Goal: Find specific page/section: Find specific page/section

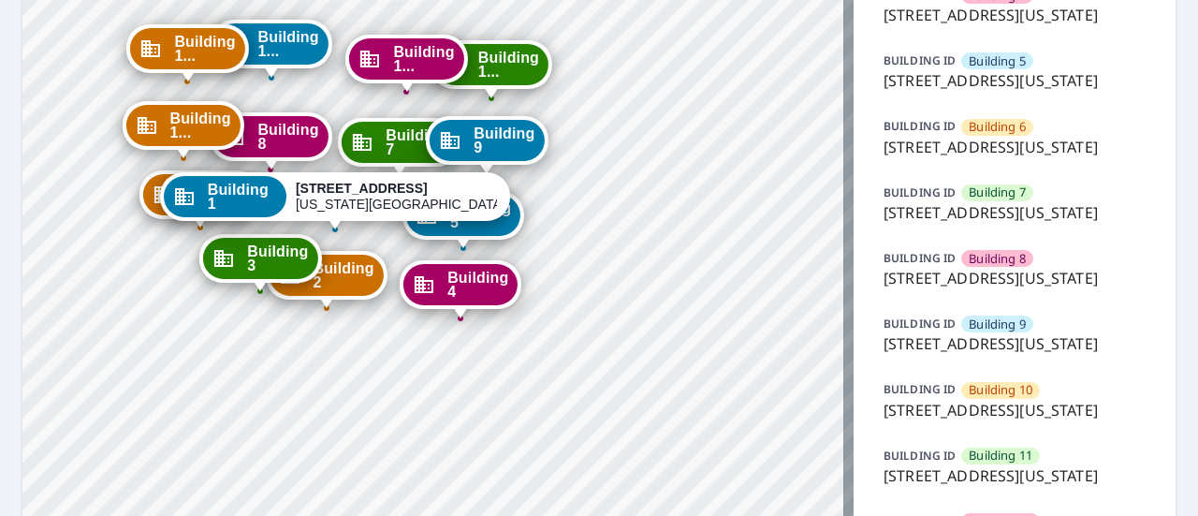
scroll to position [423, 0]
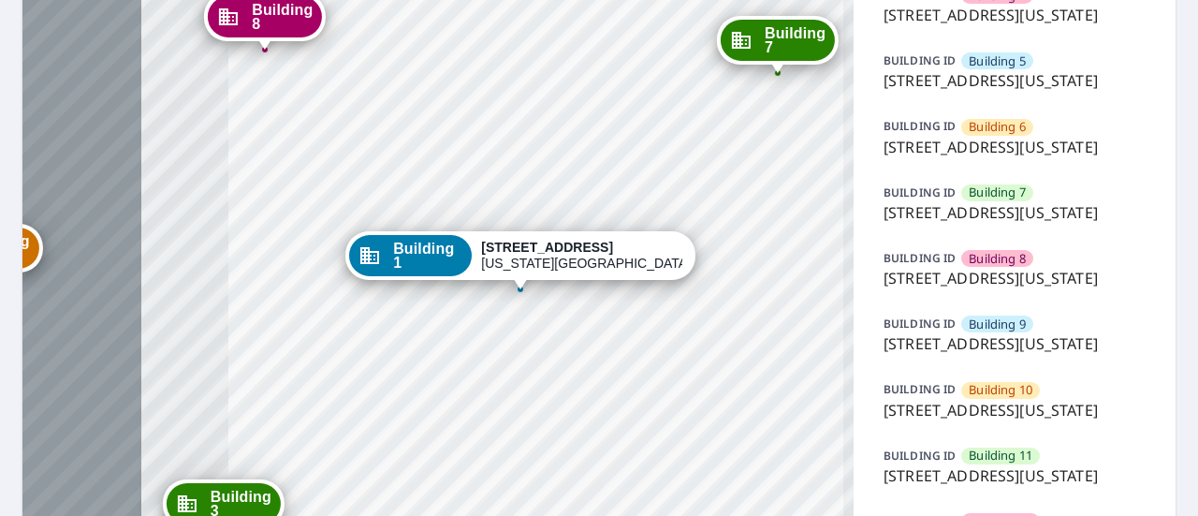
drag, startPoint x: 291, startPoint y: 224, endPoint x: 590, endPoint y: 451, distance: 376.0
click at [590, 451] on div "Building [GEOGRAPHIC_DATA][STREET_ADDRESS][US_STATE] [GEOGRAPHIC_DATA][STREET_A…" at bounding box center [437, 183] width 831 height 1046
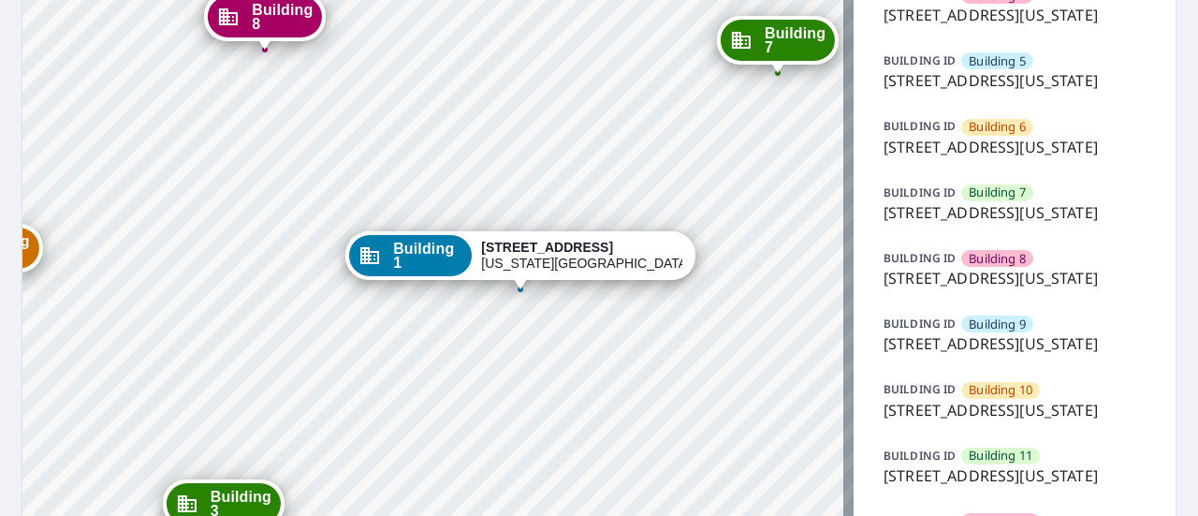
drag, startPoint x: 216, startPoint y: 100, endPoint x: 232, endPoint y: 262, distance: 162.7
click at [232, 262] on div "Building [GEOGRAPHIC_DATA][STREET_ADDRESS][US_STATE] [GEOGRAPHIC_DATA][STREET_A…" at bounding box center [437, 183] width 831 height 1046
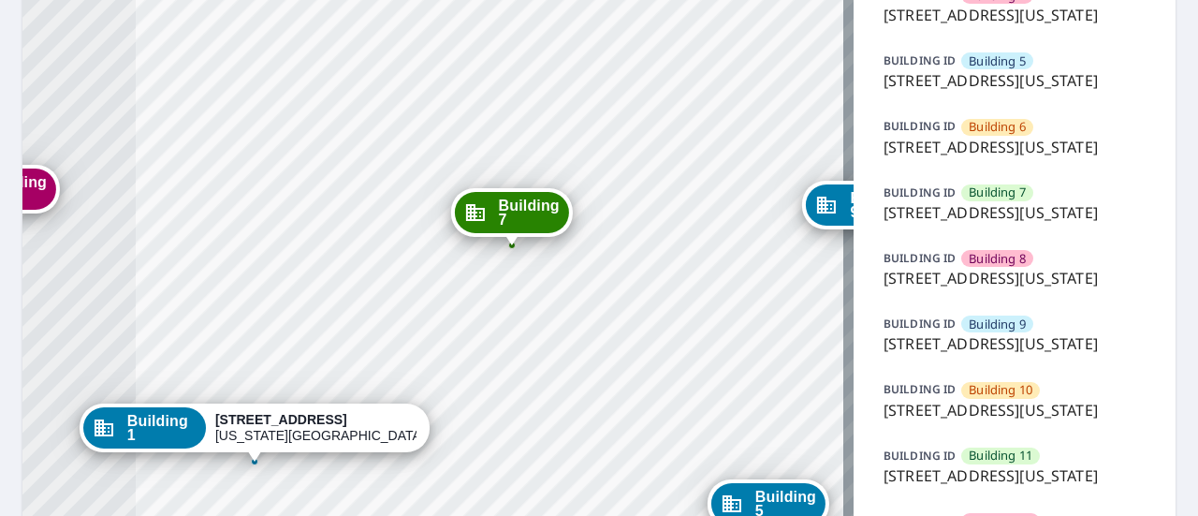
drag, startPoint x: 242, startPoint y: 297, endPoint x: 556, endPoint y: 220, distance: 322.7
click at [556, 220] on span "Building 7" at bounding box center [529, 212] width 61 height 28
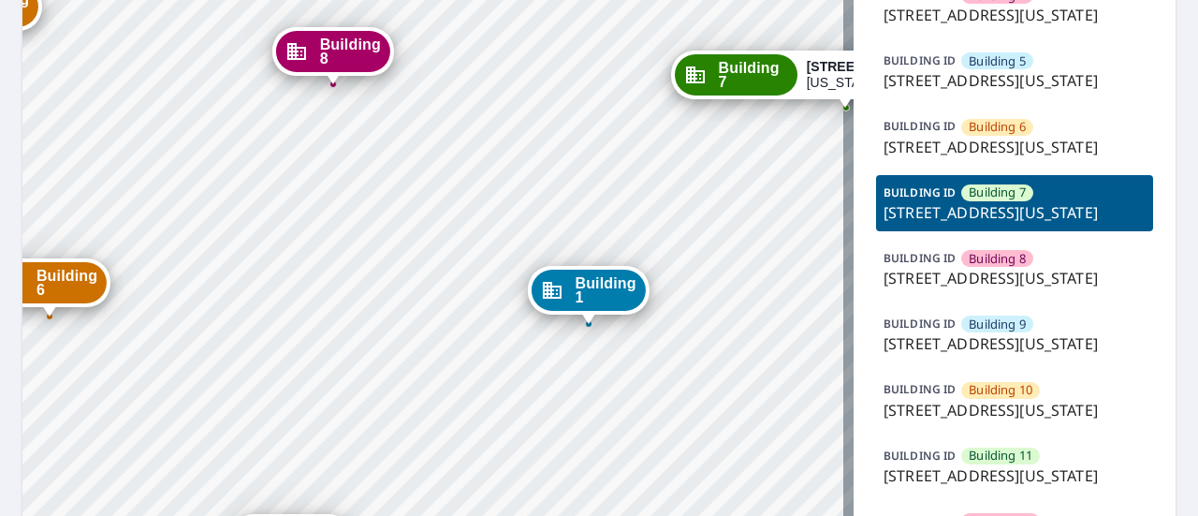
drag, startPoint x: 192, startPoint y: 317, endPoint x: 605, endPoint y: 86, distance: 473.0
click at [605, 86] on div "Building 1 1315 e 89th st Kansas City, MO 64131 Building 2 1315 e 89th st Kansa…" at bounding box center [437, 183] width 831 height 1046
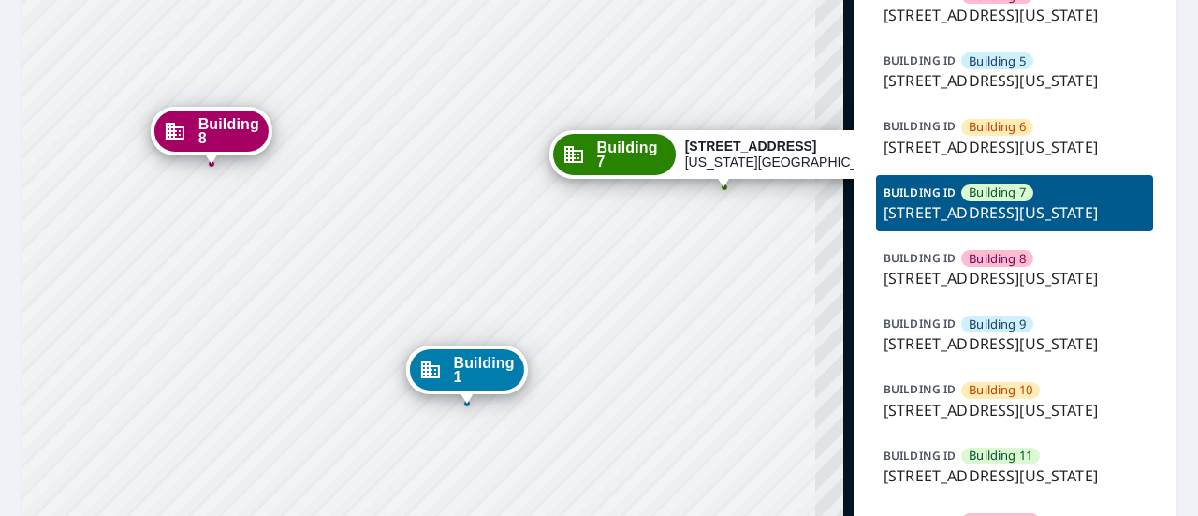
drag, startPoint x: 387, startPoint y: 193, endPoint x: 266, endPoint y: 272, distance: 145.3
click at [266, 272] on div "Building 1 1315 e 89th st Kansas City, MO 64131 Building 2 1315 e 89th st Kansa…" at bounding box center [437, 183] width 831 height 1046
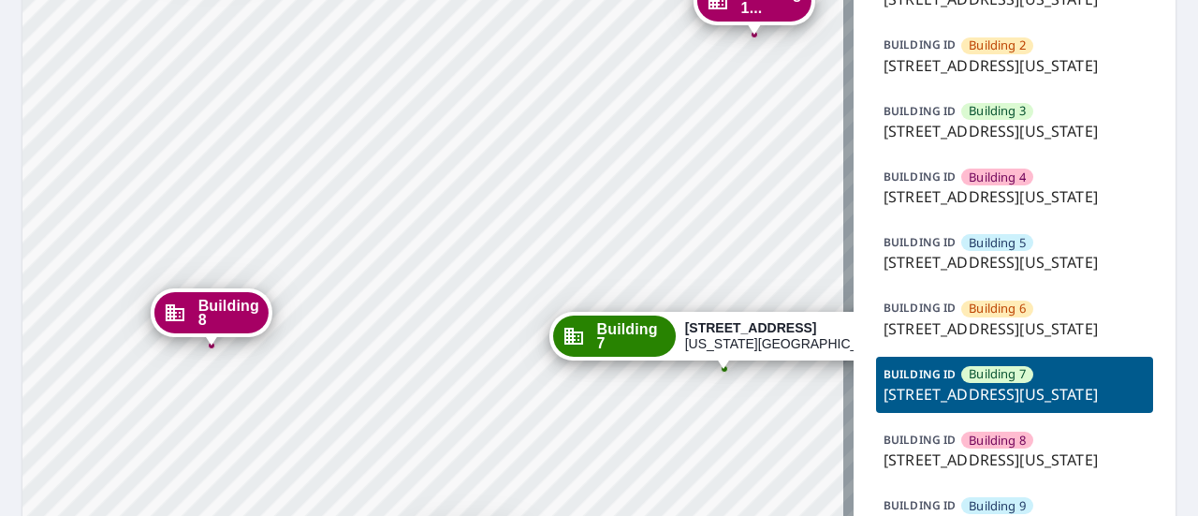
scroll to position [232, 0]
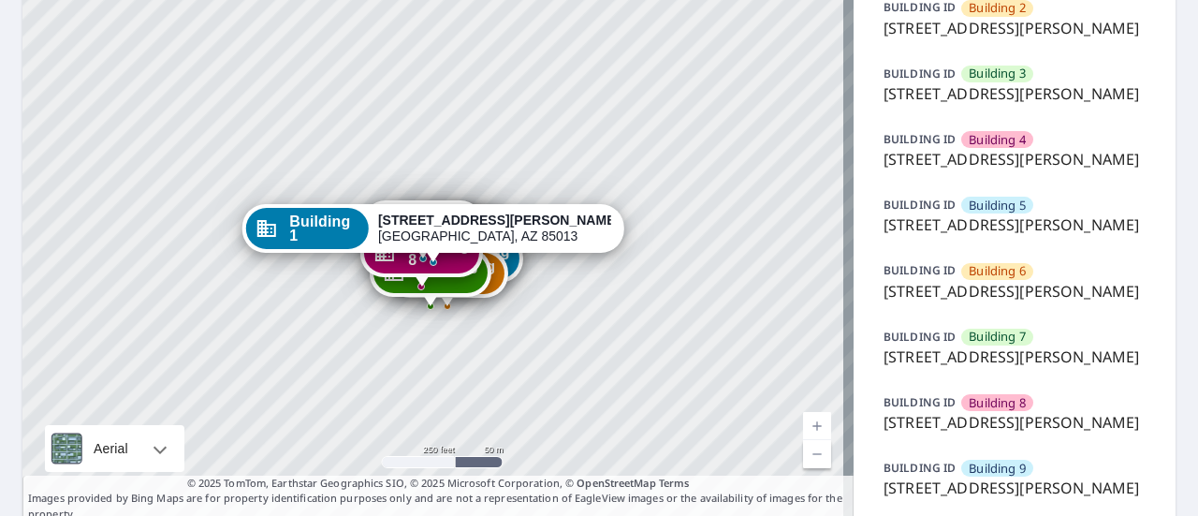
scroll to position [277, 0]
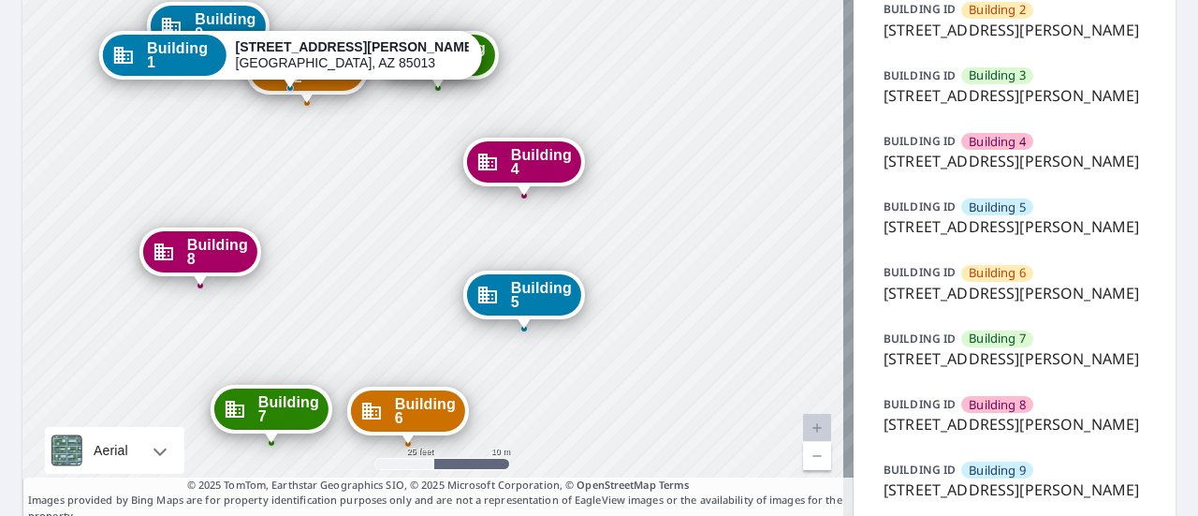
drag, startPoint x: 614, startPoint y: 187, endPoint x: 614, endPoint y: 359, distance: 172.2
click at [614, 359] on div "Building 2 334 West Medlock Drive Phoenix, AZ 85013 Building 3 334 West Medlock…" at bounding box center [437, 164] width 831 height 717
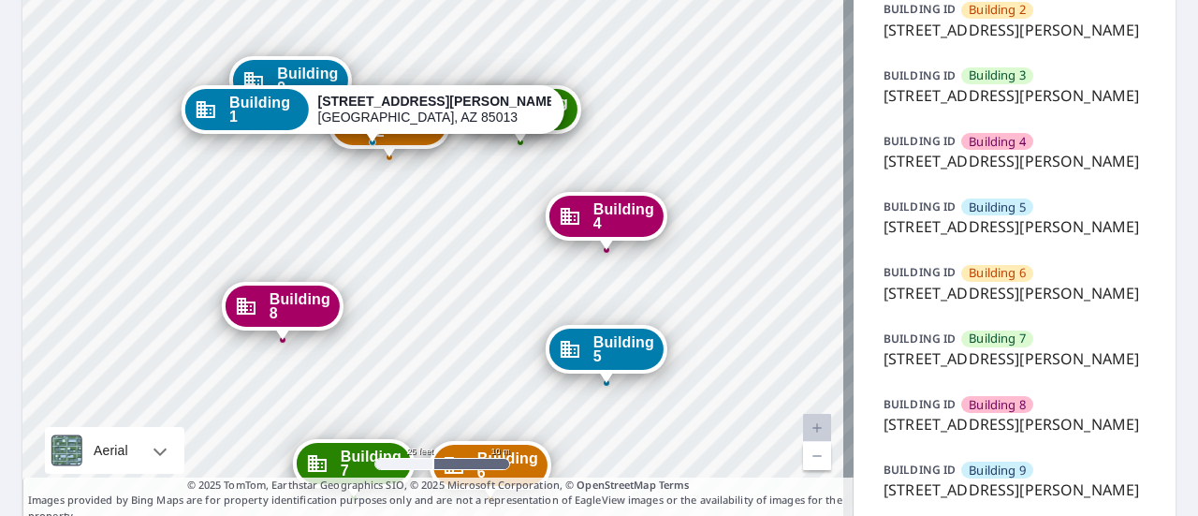
drag, startPoint x: 601, startPoint y: 109, endPoint x: 683, endPoint y: 164, distance: 98.6
click at [683, 164] on div "Building 2 334 West Medlock Drive Phoenix, AZ 85013 Building 3 334 West Medlock…" at bounding box center [437, 164] width 831 height 717
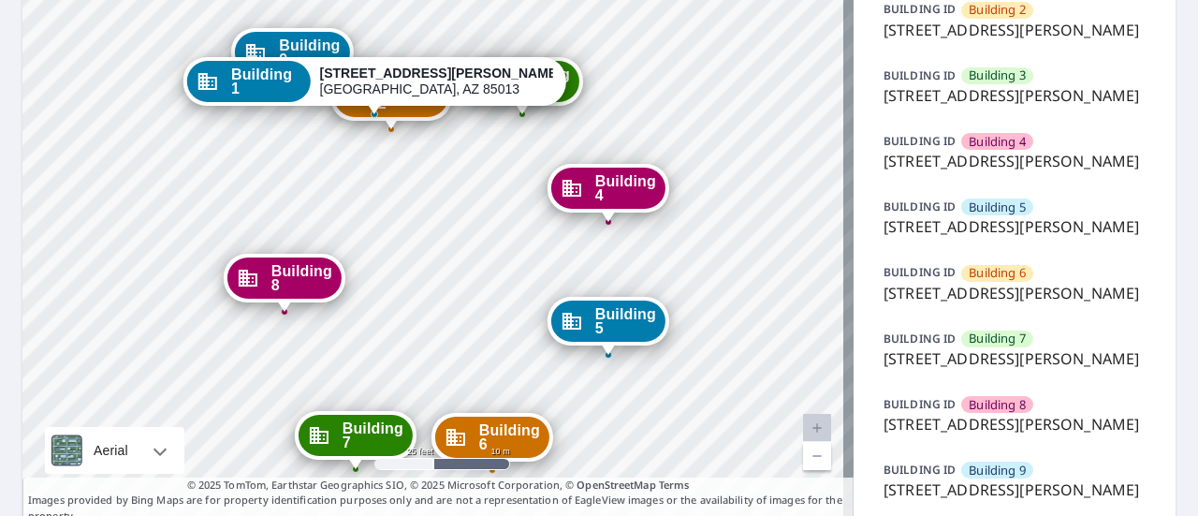
drag, startPoint x: 683, startPoint y: 164, endPoint x: 685, endPoint y: 136, distance: 28.1
click at [685, 136] on div "Building 2 334 West Medlock Drive Phoenix, AZ 85013 Building 3 334 West Medlock…" at bounding box center [437, 164] width 831 height 717
click at [996, 41] on p "334 West Medlock Drive, Phoenix, AZ, 85013" at bounding box center [1014, 30] width 262 height 22
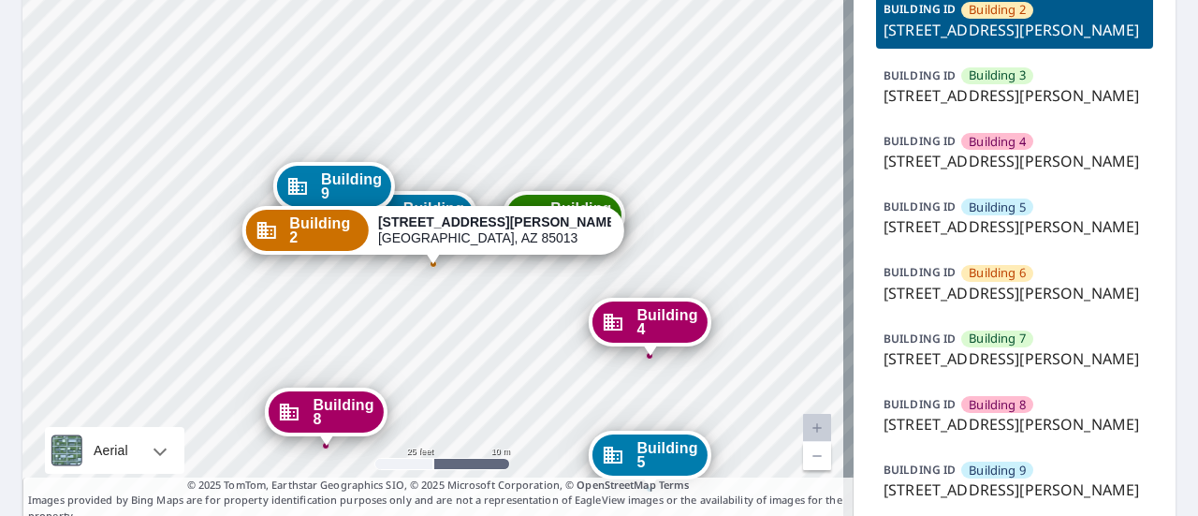
click at [915, 107] on p "334 West Medlock Drive, Phoenix, AZ, 85013" at bounding box center [1014, 95] width 262 height 22
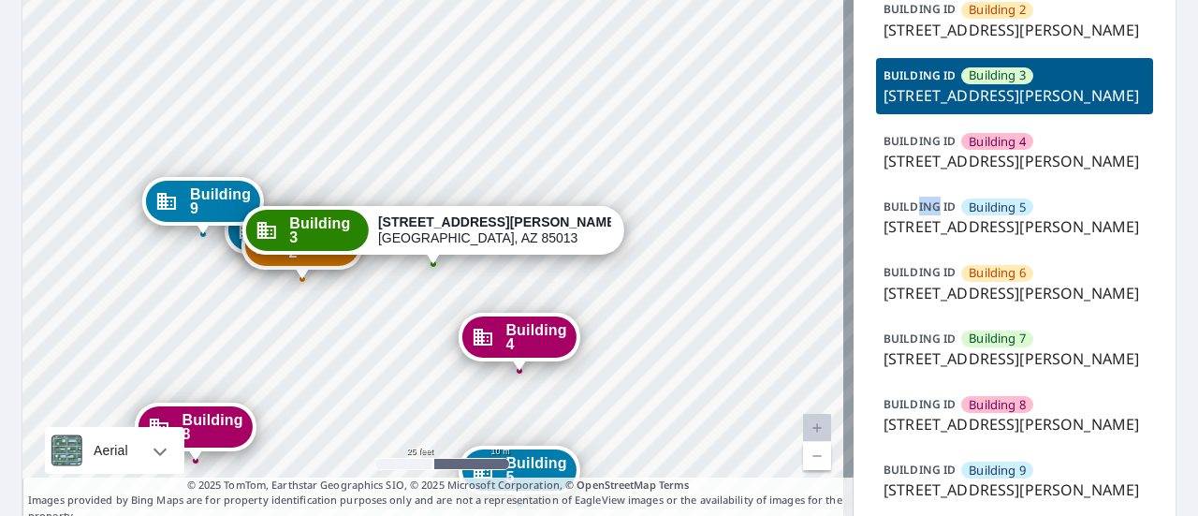
drag, startPoint x: 928, startPoint y: 296, endPoint x: 908, endPoint y: 297, distance: 20.6
click at [908, 214] on p "BUILDING ID" at bounding box center [919, 206] width 72 height 16
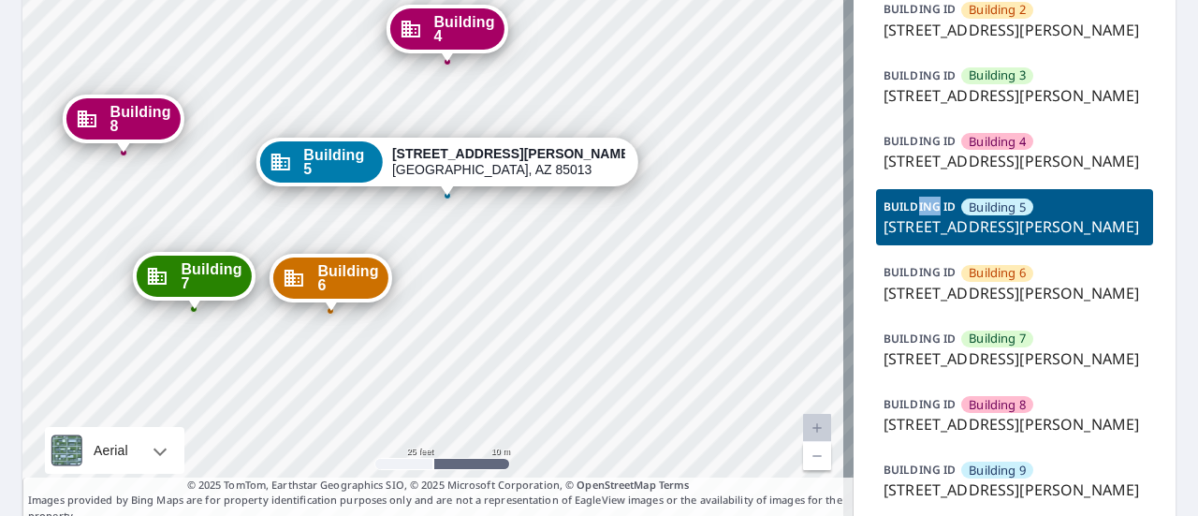
drag, startPoint x: 640, startPoint y: 256, endPoint x: 237, endPoint y: 5, distance: 475.4
click at [459, 166] on div "Building 1 334 W Medlock Dr Phoenix, AZ 85013 Building 2 334 West Medlock Drive…" at bounding box center [437, 164] width 831 height 717
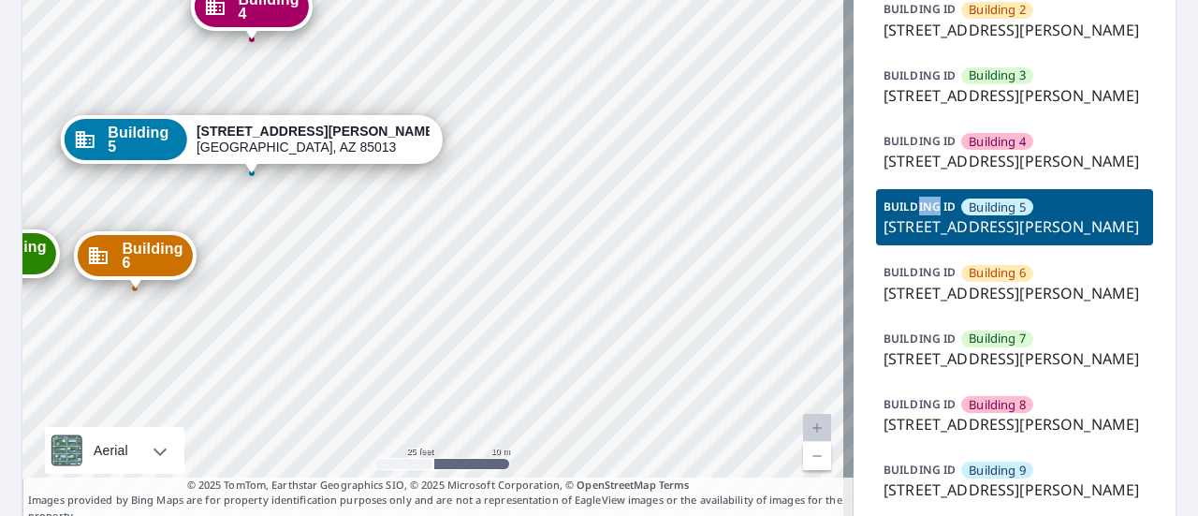
drag, startPoint x: 946, startPoint y: 158, endPoint x: 870, endPoint y: 139, distance: 78.1
click at [876, 114] on div "BUILDING ID Building 3 334 West Medlock Drive, Phoenix, AZ, 85013" at bounding box center [1014, 86] width 277 height 56
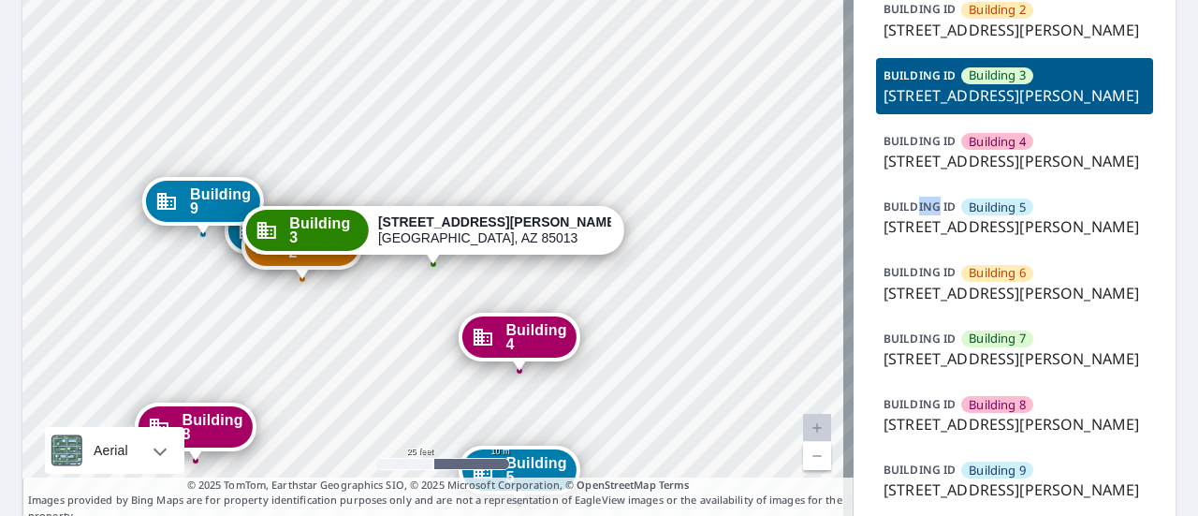
click at [1048, 107] on p "334 West Medlock Drive, Phoenix, AZ, 85013" at bounding box center [1014, 95] width 262 height 22
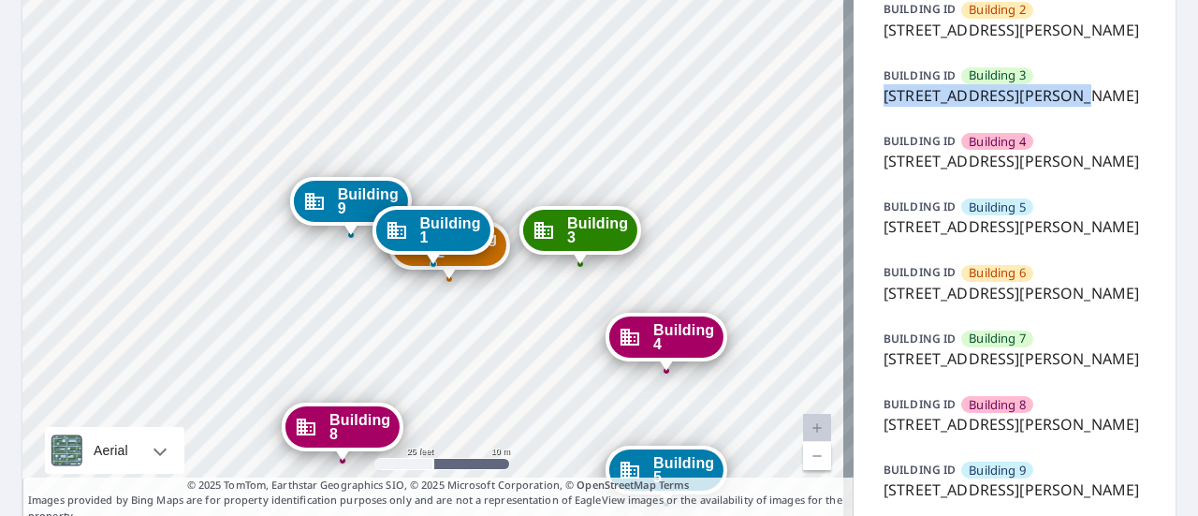
drag, startPoint x: 1048, startPoint y: 138, endPoint x: 865, endPoint y: 147, distance: 183.7
click at [876, 114] on div "BUILDING ID Building 3 334 West Medlock Drive, Phoenix, AZ, 85013" at bounding box center [1014, 86] width 277 height 56
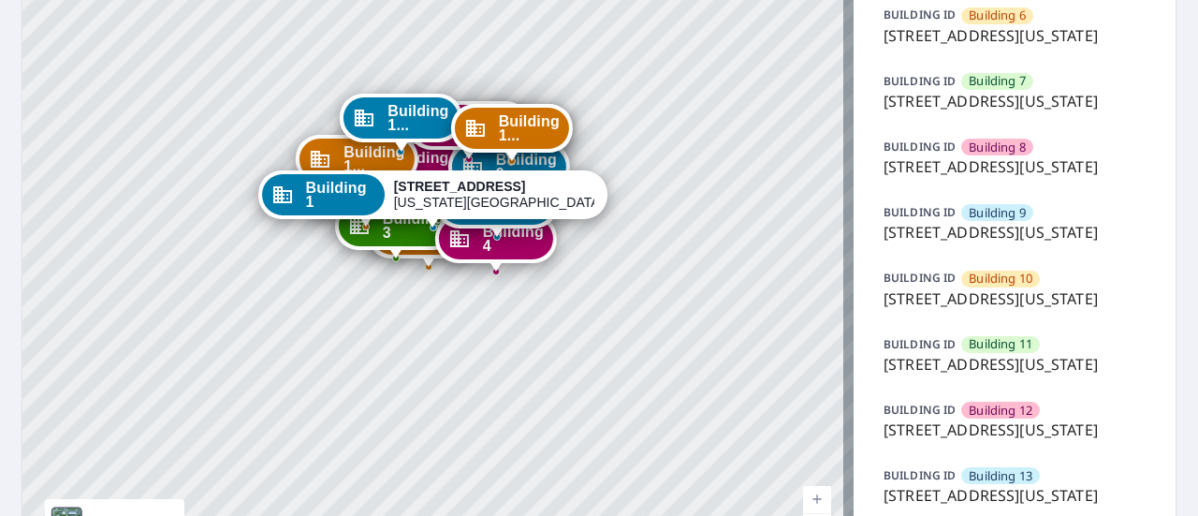
scroll to position [615, 0]
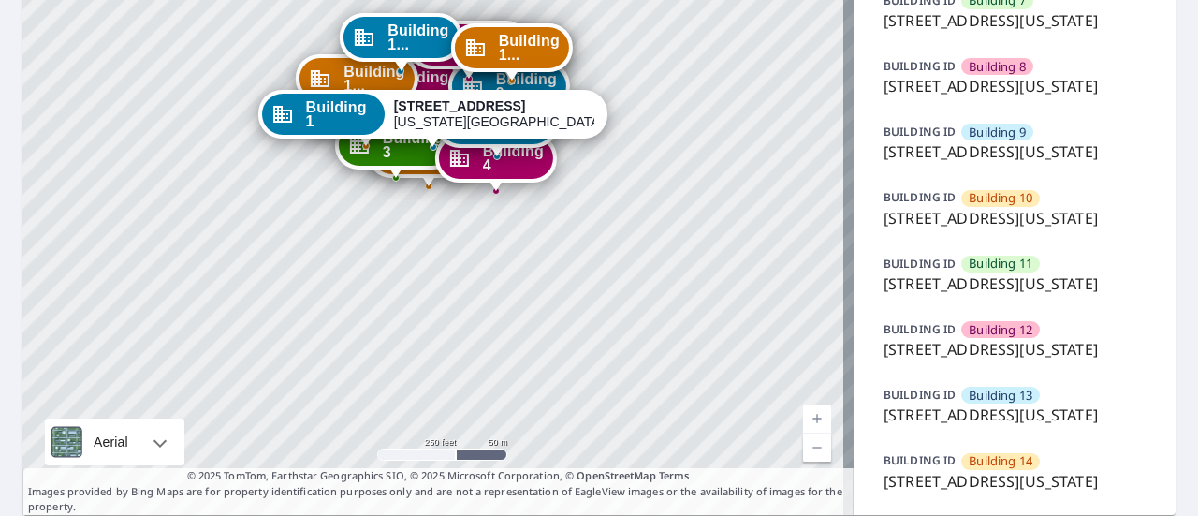
click at [969, 229] on p "[STREET_ADDRESS][US_STATE]" at bounding box center [1014, 218] width 262 height 22
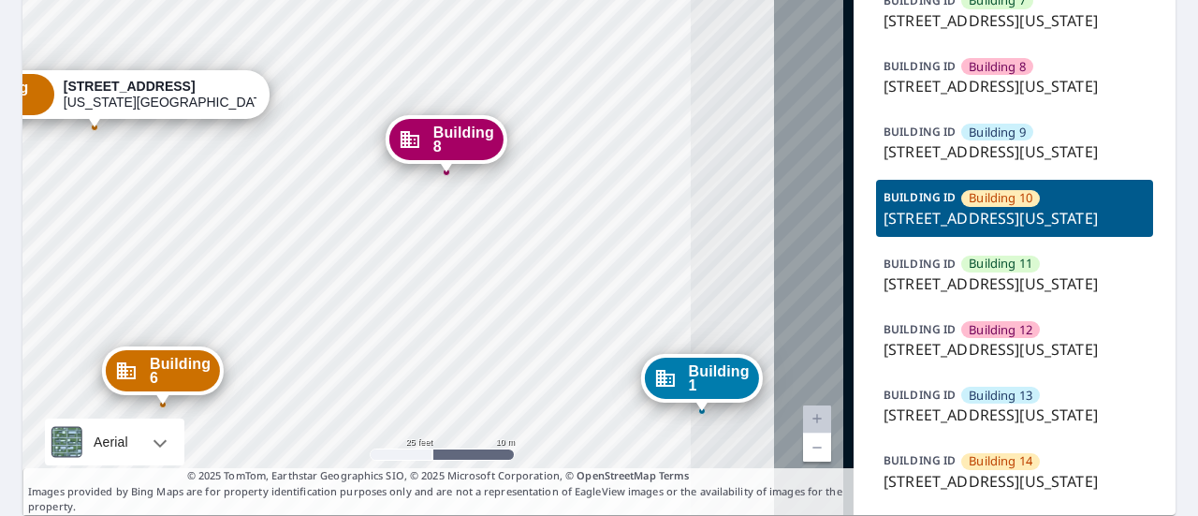
drag, startPoint x: 537, startPoint y: 79, endPoint x: 291, endPoint y: 353, distance: 368.4
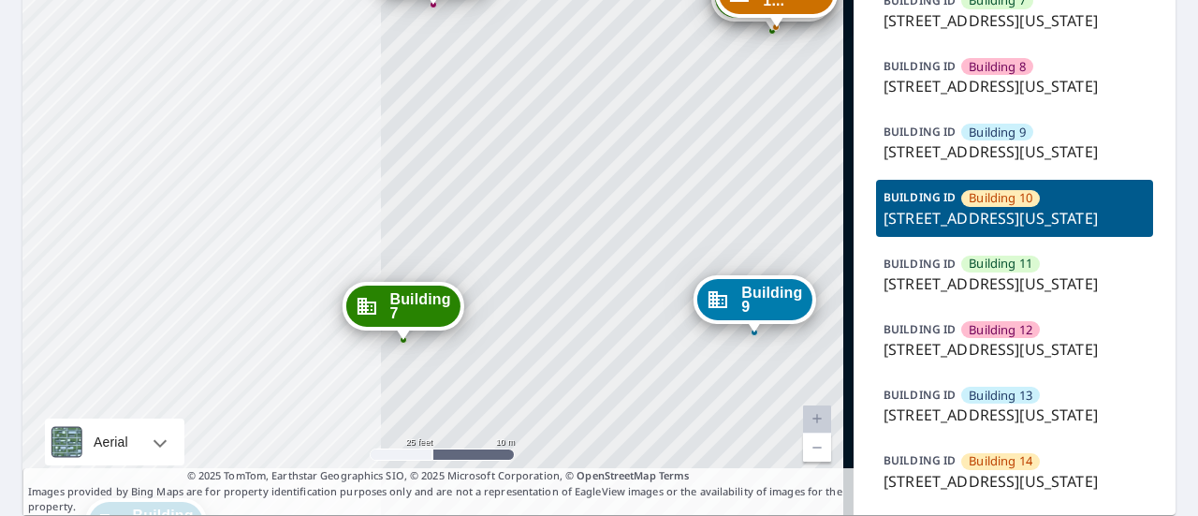
drag, startPoint x: 739, startPoint y: 143, endPoint x: 183, endPoint y: 287, distance: 574.2
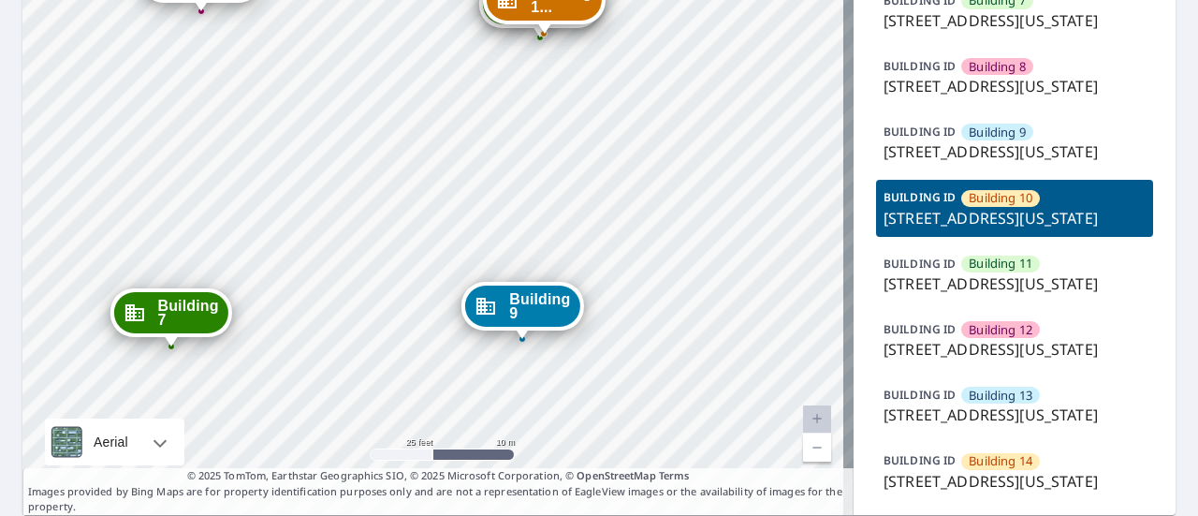
drag, startPoint x: 580, startPoint y: 186, endPoint x: 348, endPoint y: 193, distance: 232.2
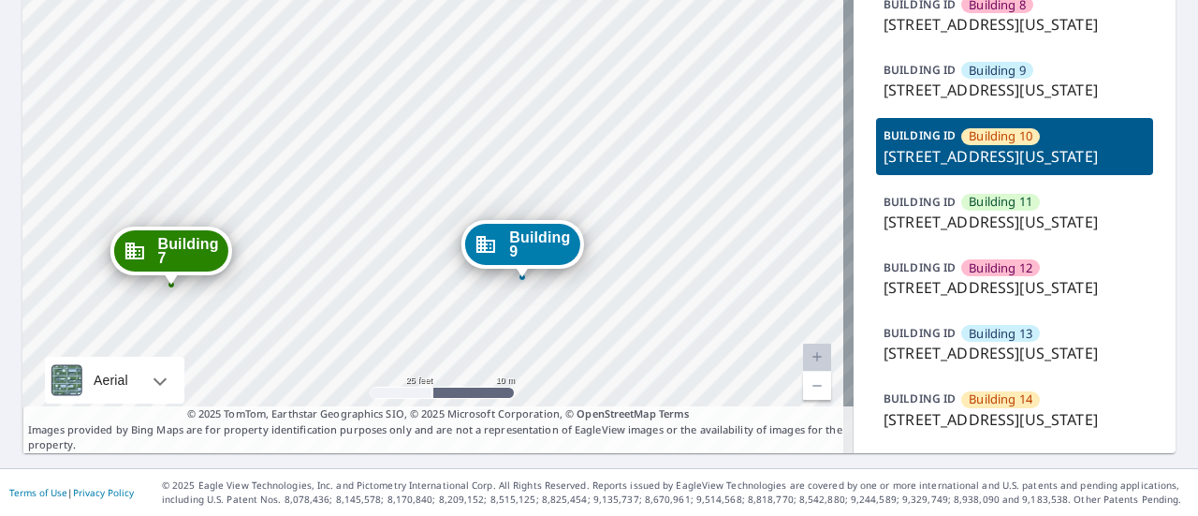
scroll to position [774, 0]
click at [1014, 233] on p "[STREET_ADDRESS][US_STATE]" at bounding box center [1014, 222] width 262 height 22
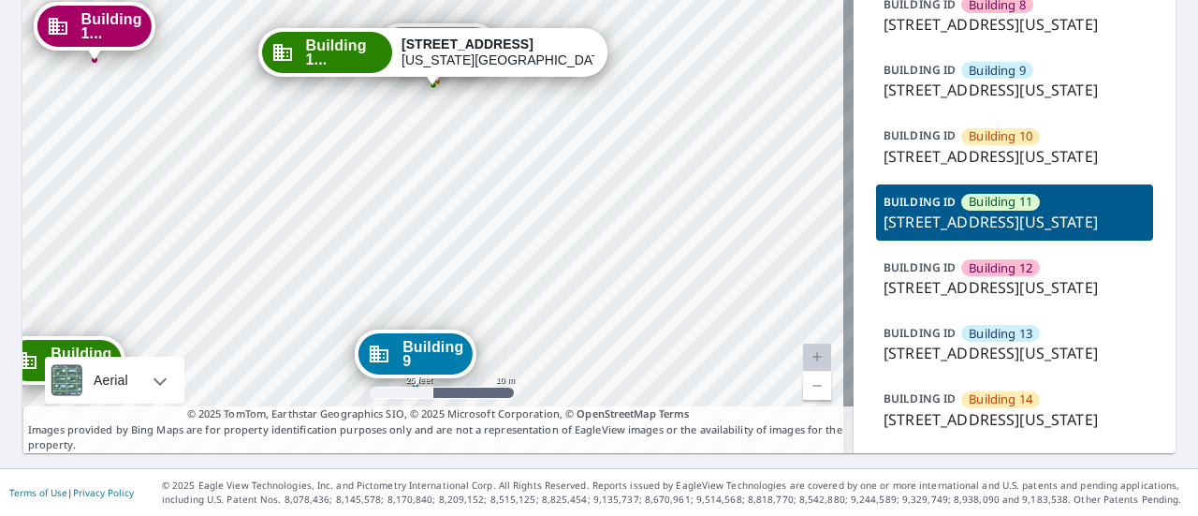
click at [1003, 233] on p "[STREET_ADDRESS][US_STATE]" at bounding box center [1014, 222] width 262 height 22
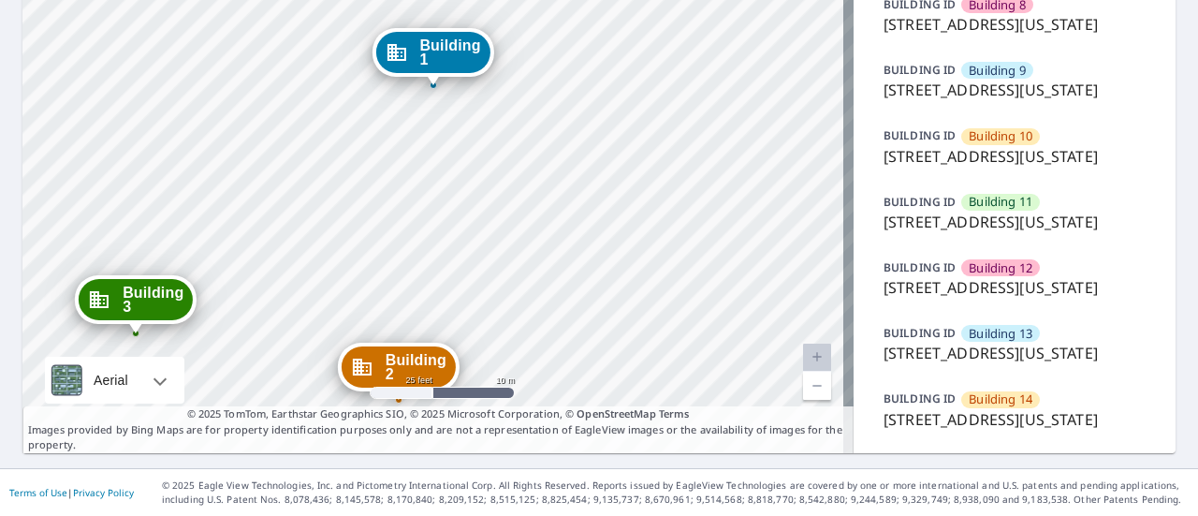
click at [1021, 233] on p "[STREET_ADDRESS][US_STATE]" at bounding box center [1014, 222] width 262 height 22
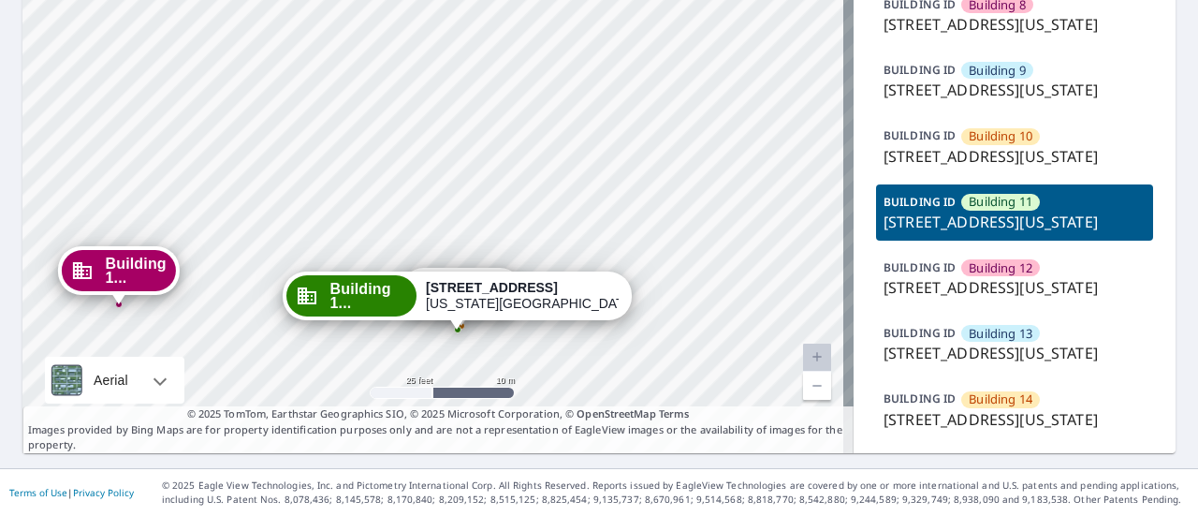
click at [977, 233] on p "[STREET_ADDRESS][US_STATE]" at bounding box center [1014, 222] width 262 height 22
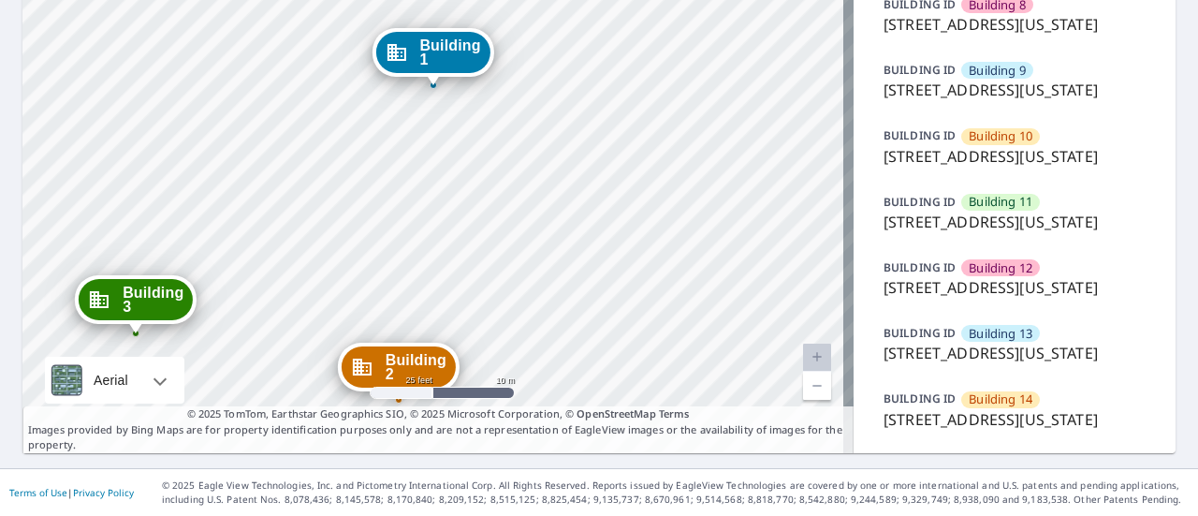
click at [1060, 240] on div "BUILDING [GEOGRAPHIC_DATA] [GEOGRAPHIC_DATA][STREET_ADDRESS][US_STATE]" at bounding box center [1014, 212] width 277 height 56
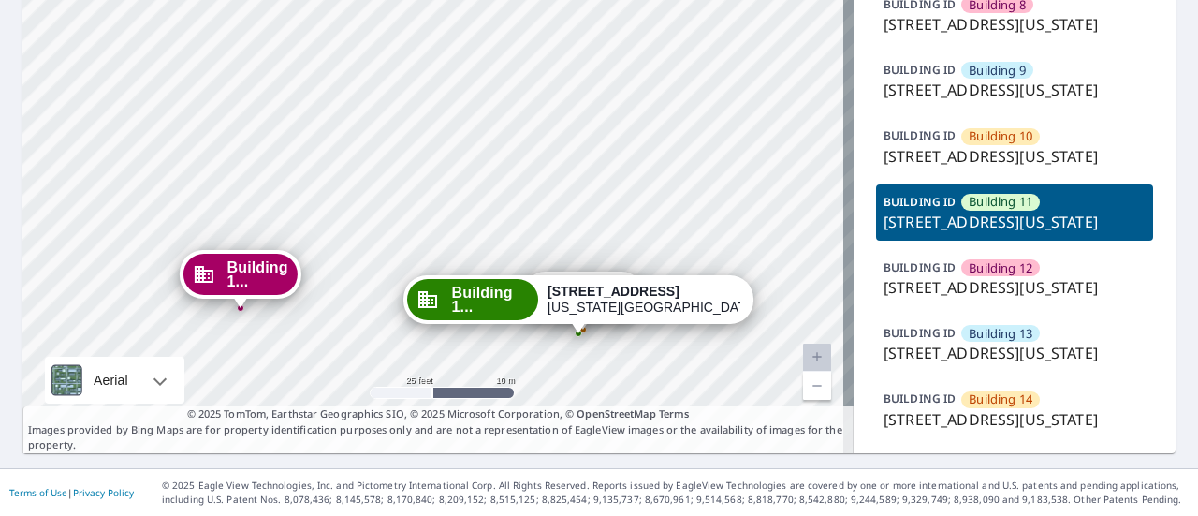
drag, startPoint x: 409, startPoint y: 156, endPoint x: 569, endPoint y: 323, distance: 231.0
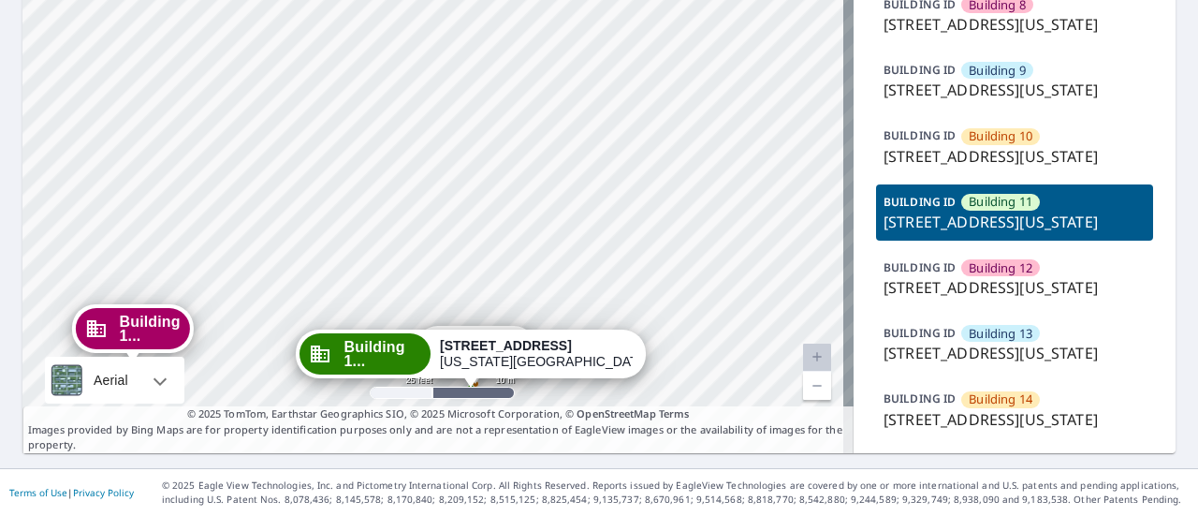
drag, startPoint x: 468, startPoint y: 255, endPoint x: 360, endPoint y: 310, distance: 120.5
click at [489, 338] on strong "[STREET_ADDRESS]" at bounding box center [506, 345] width 132 height 15
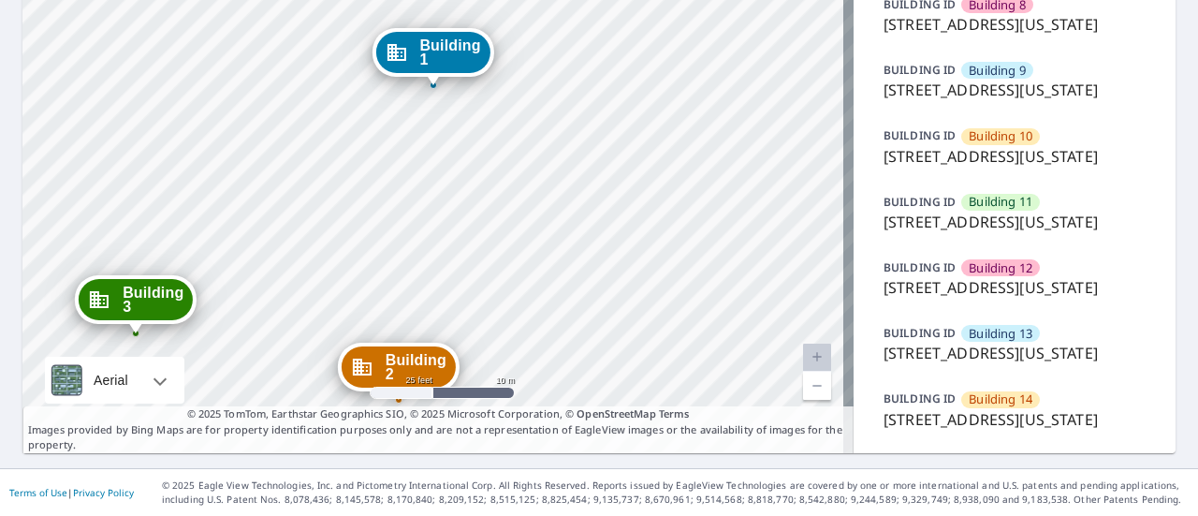
drag, startPoint x: 702, startPoint y: 131, endPoint x: 551, endPoint y: 416, distance: 322.7
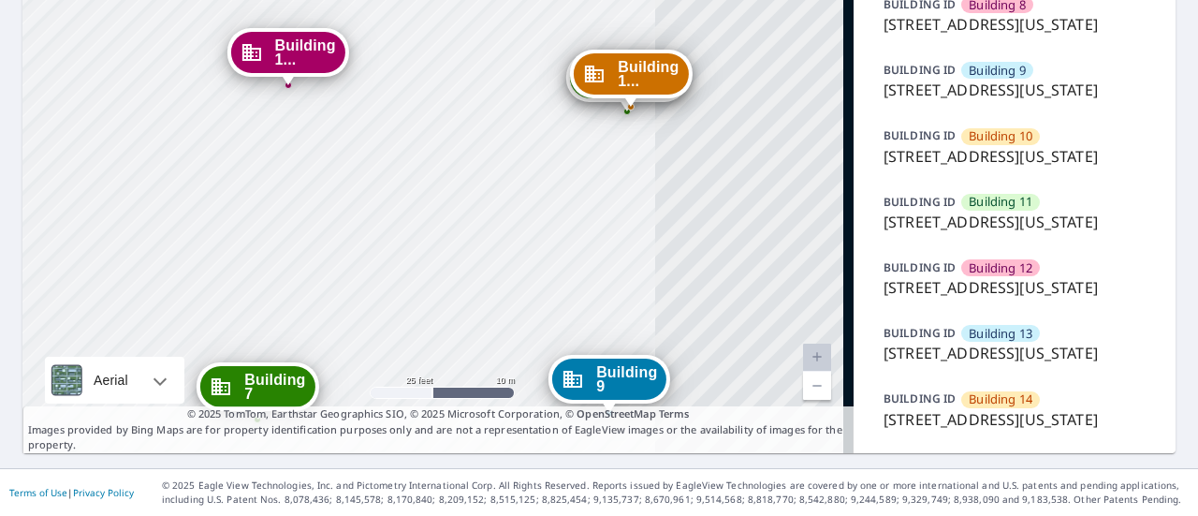
drag, startPoint x: 645, startPoint y: 106, endPoint x: 362, endPoint y: 370, distance: 386.7
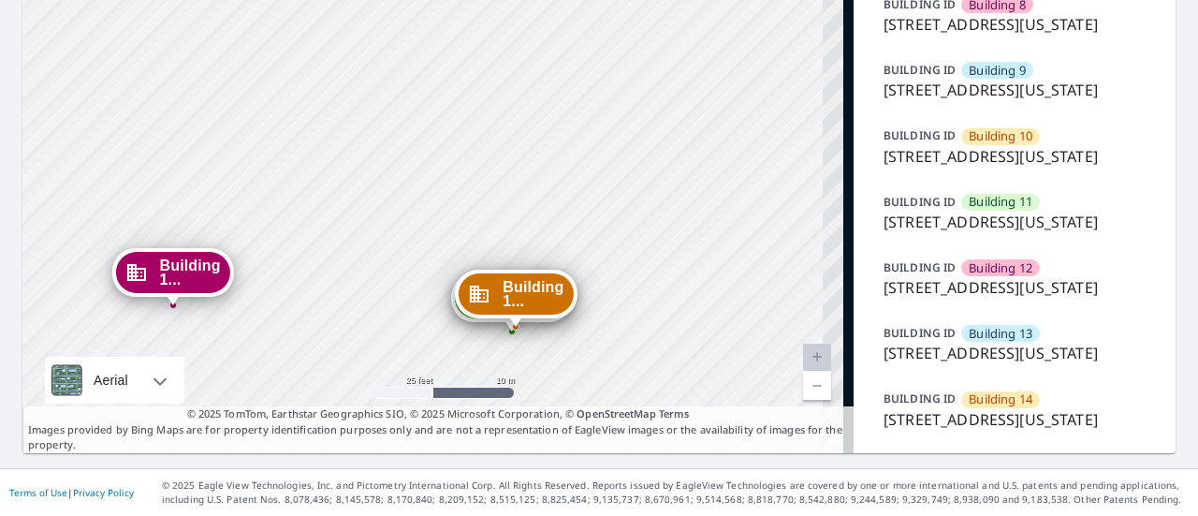
drag, startPoint x: 542, startPoint y: 114, endPoint x: 428, endPoint y: 335, distance: 248.6
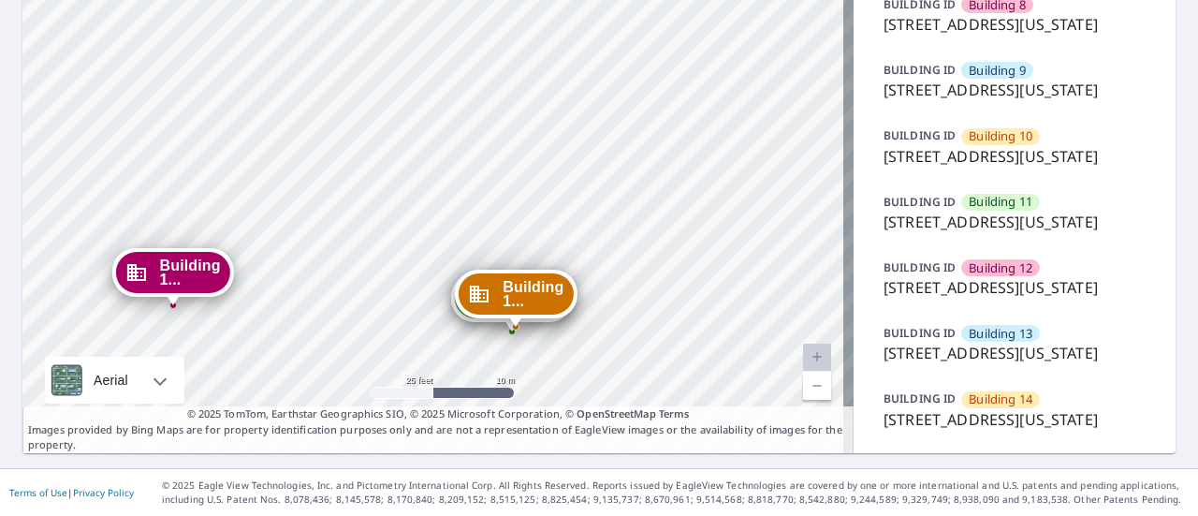
click at [522, 280] on span "Building 1..." at bounding box center [533, 294] width 61 height 28
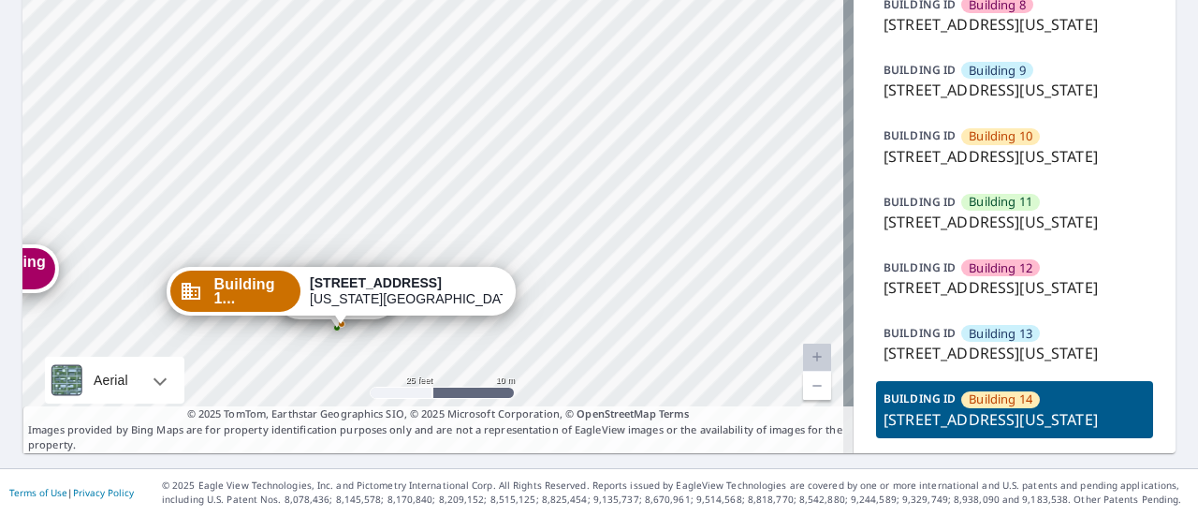
drag, startPoint x: 522, startPoint y: 197, endPoint x: 430, endPoint y: 435, distance: 255.6
click at [938, 233] on p "[STREET_ADDRESS][US_STATE]" at bounding box center [1014, 222] width 262 height 22
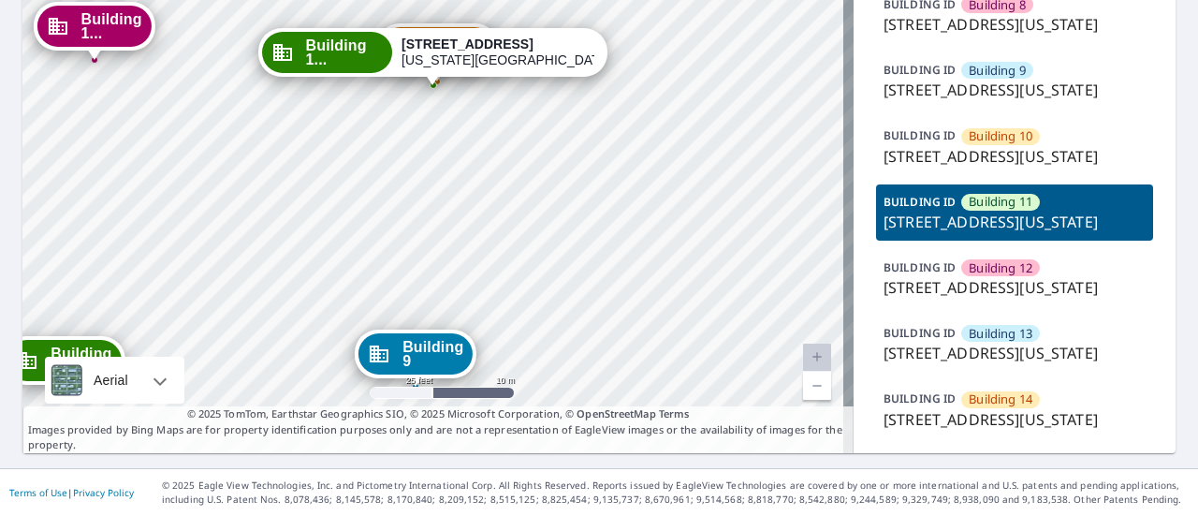
click at [976, 168] on p "[STREET_ADDRESS][US_STATE]" at bounding box center [1014, 156] width 262 height 22
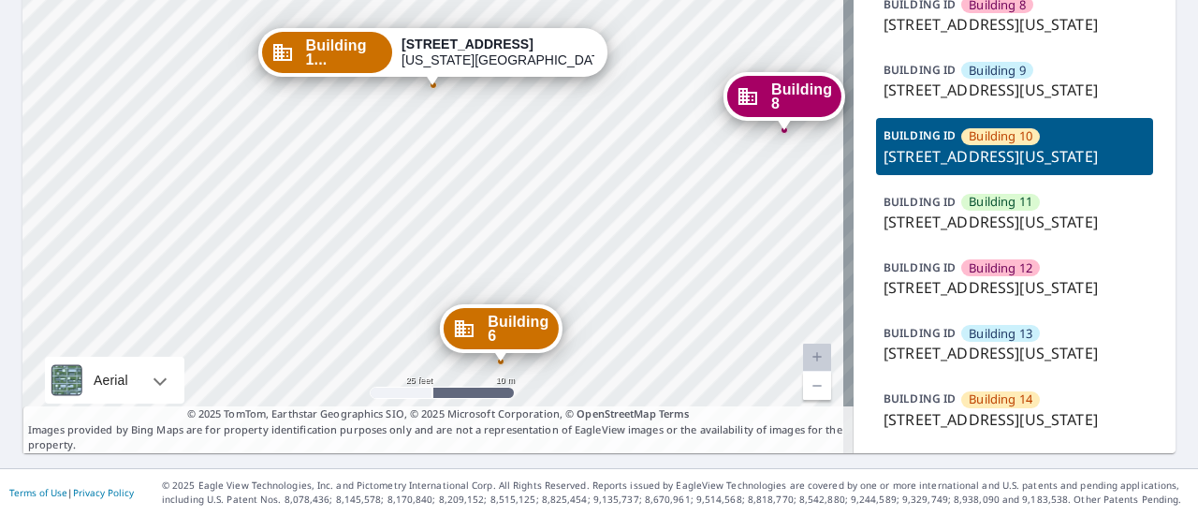
click at [977, 233] on p "[STREET_ADDRESS][US_STATE]" at bounding box center [1014, 222] width 262 height 22
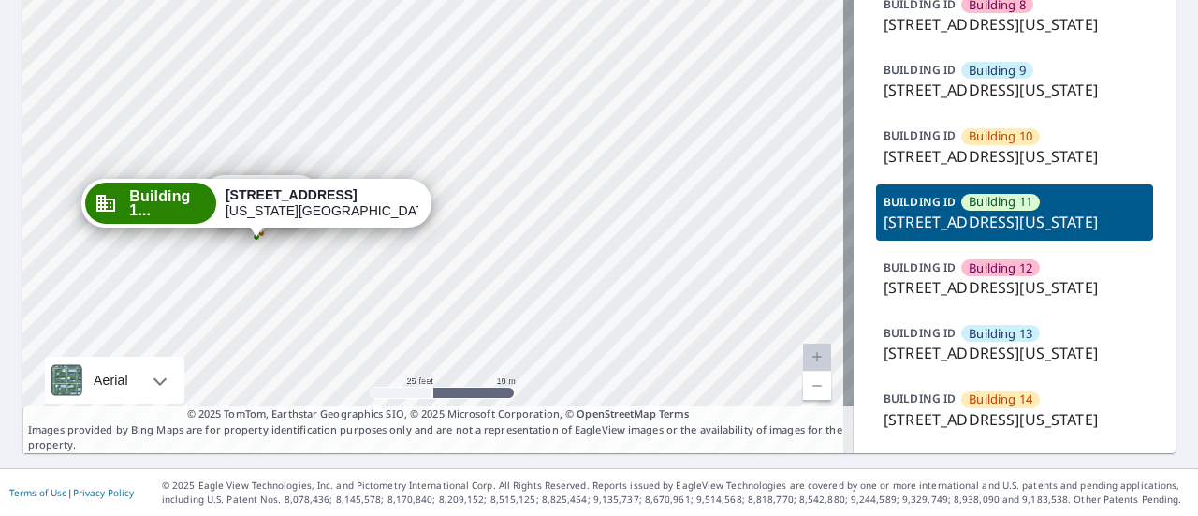
drag, startPoint x: 649, startPoint y: 279, endPoint x: 709, endPoint y: 343, distance: 88.1
click at [1006, 168] on p "[STREET_ADDRESS][US_STATE]" at bounding box center [1014, 156] width 262 height 22
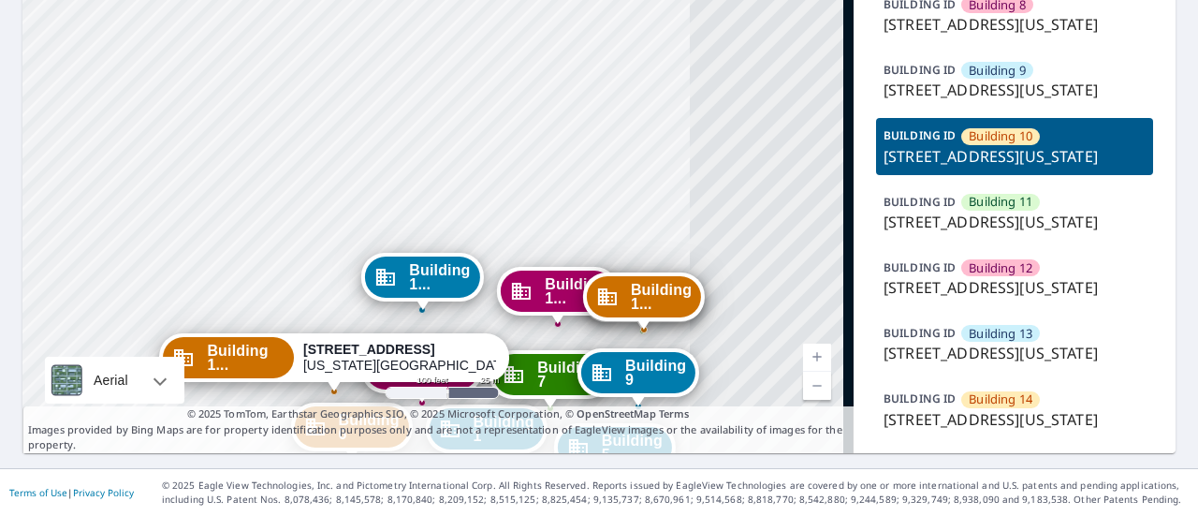
drag, startPoint x: 653, startPoint y: 262, endPoint x: 406, endPoint y: 336, distance: 257.9
click at [406, 406] on div "Building 6" at bounding box center [352, 426] width 114 height 41
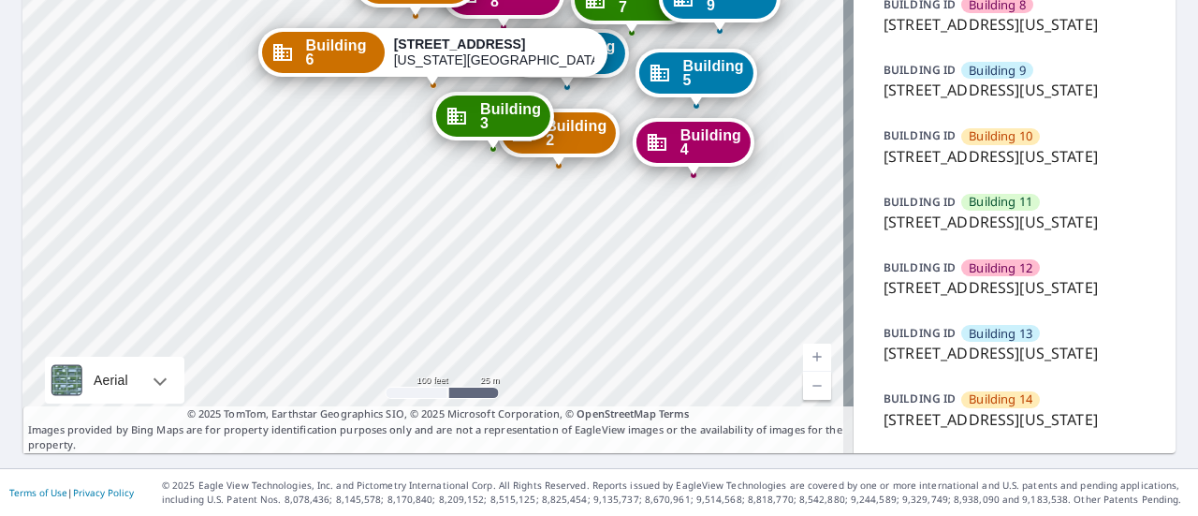
click at [1013, 211] on span "Building 11" at bounding box center [1001, 202] width 64 height 18
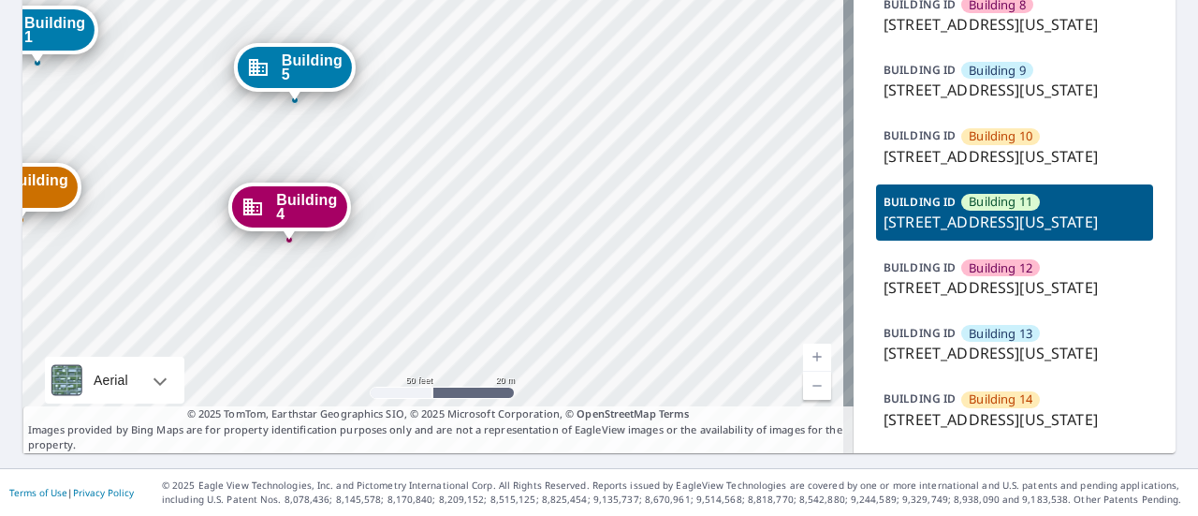
drag, startPoint x: 484, startPoint y: 157, endPoint x: 464, endPoint y: 473, distance: 316.0
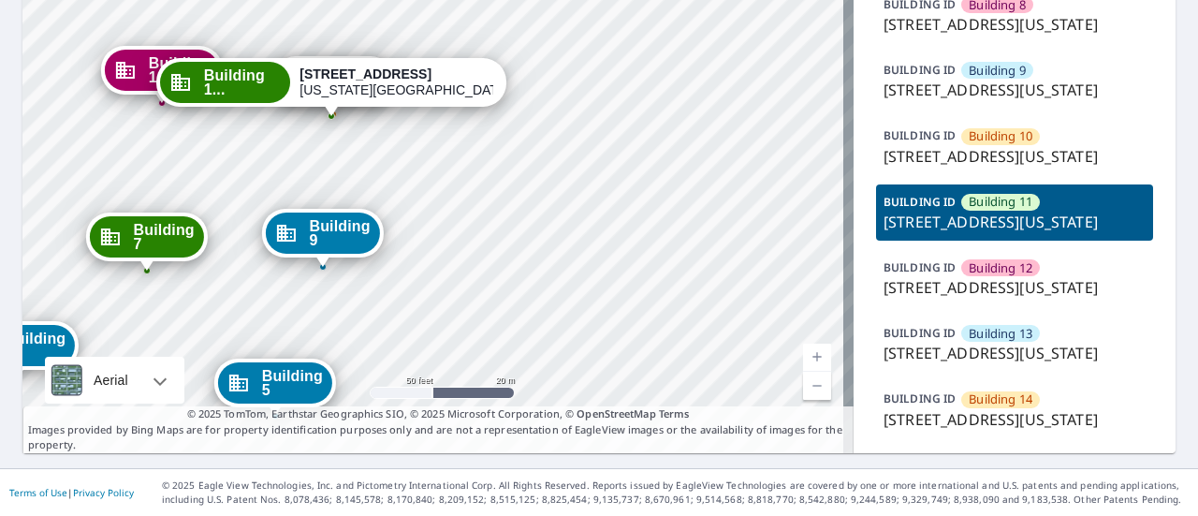
drag, startPoint x: 402, startPoint y: 165, endPoint x: 427, endPoint y: 360, distance: 197.1
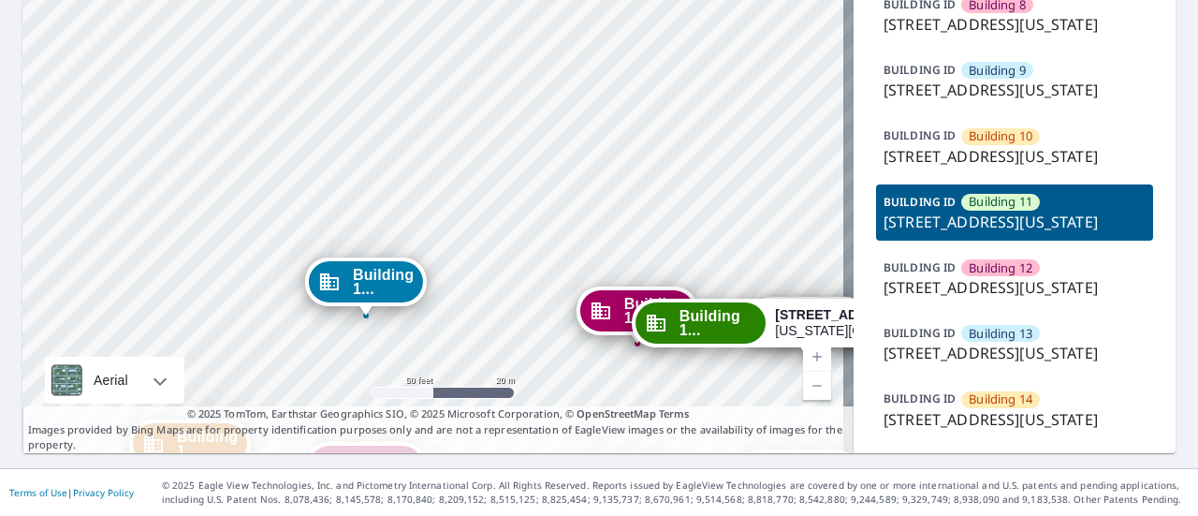
drag, startPoint x: 225, startPoint y: 220, endPoint x: 676, endPoint y: 265, distance: 453.3
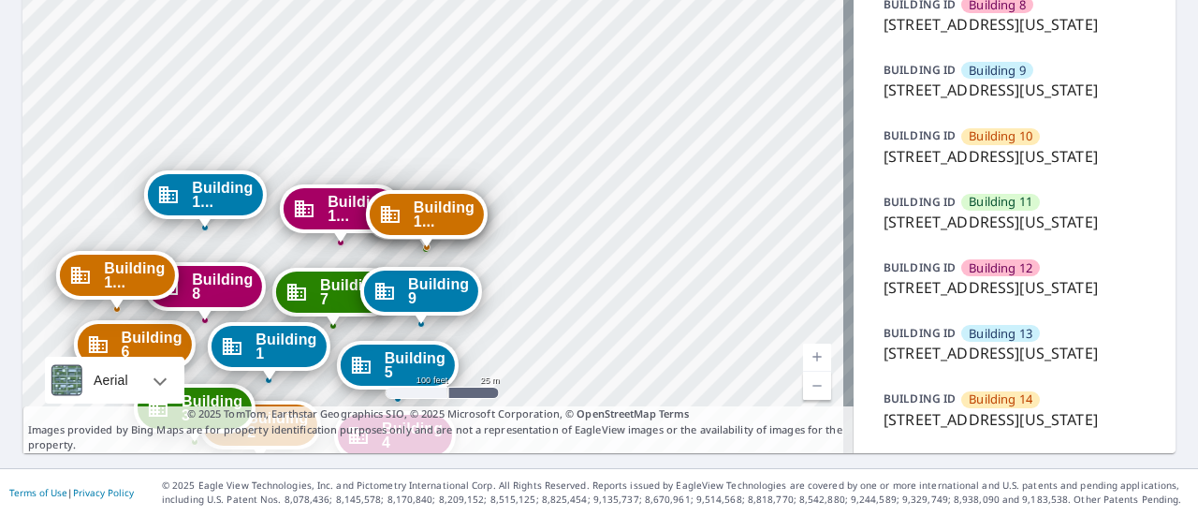
drag, startPoint x: 756, startPoint y: 124, endPoint x: 446, endPoint y: 361, distance: 389.9
click at [446, 411] on div "Building 4 [STREET_ADDRESS][US_STATE]" at bounding box center [395, 440] width 122 height 58
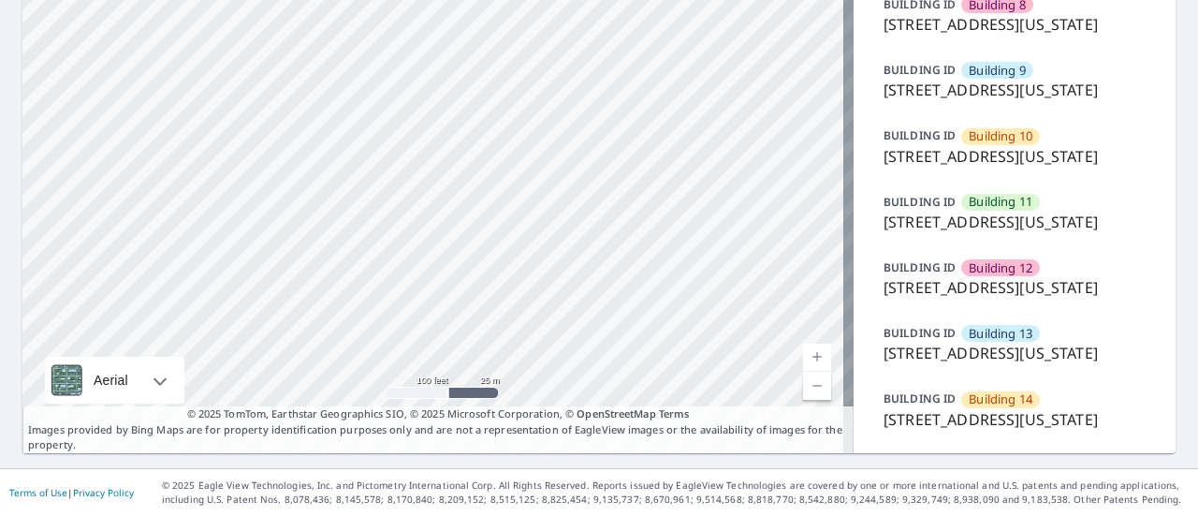
drag, startPoint x: 439, startPoint y: 303, endPoint x: 672, endPoint y: -60, distance: 431.4
click at [672, 0] on html "Dashboard Order History Order Building 1 [STREET_ADDRESS][GEOGRAPHIC_DATA][US_S…" at bounding box center [599, 258] width 1198 height 516
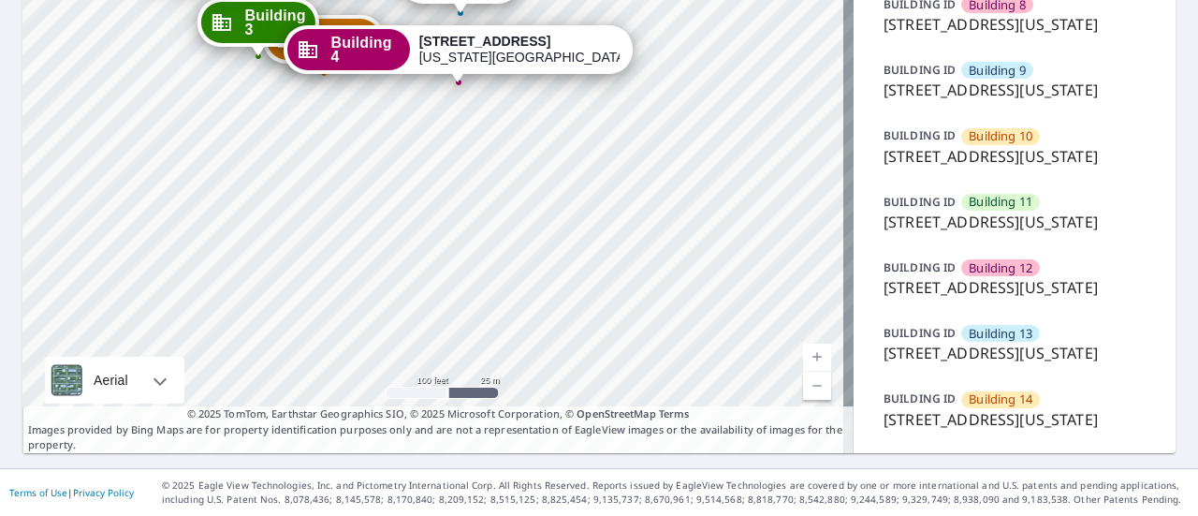
drag, startPoint x: 464, startPoint y: 300, endPoint x: 511, endPoint y: 200, distance: 110.5
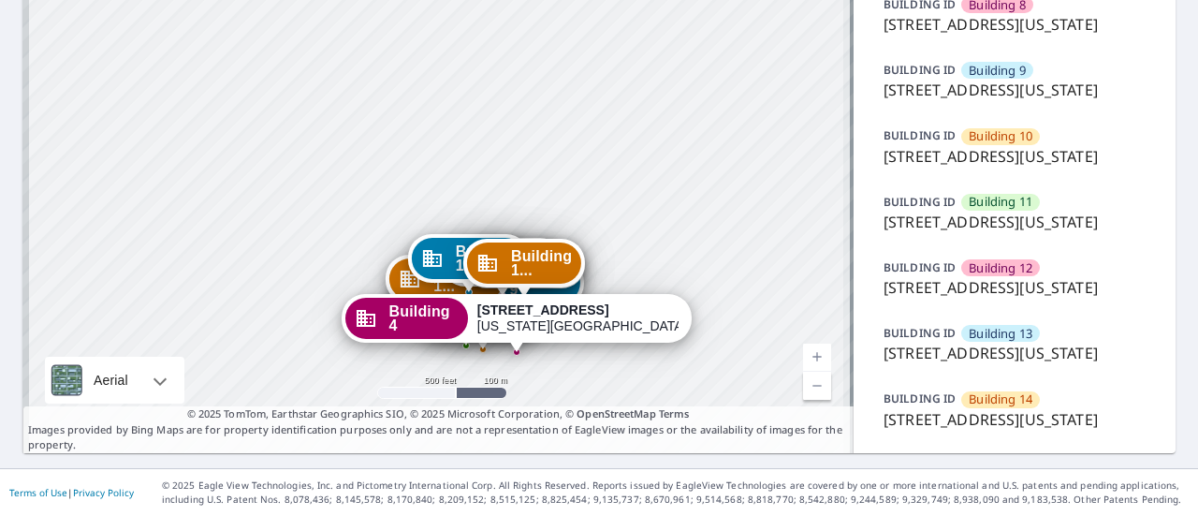
drag, startPoint x: 554, startPoint y: 114, endPoint x: 561, endPoint y: 250, distance: 135.8
click at [561, 294] on div "Building 4 [STREET_ADDRESS][US_STATE]" at bounding box center [517, 323] width 350 height 58
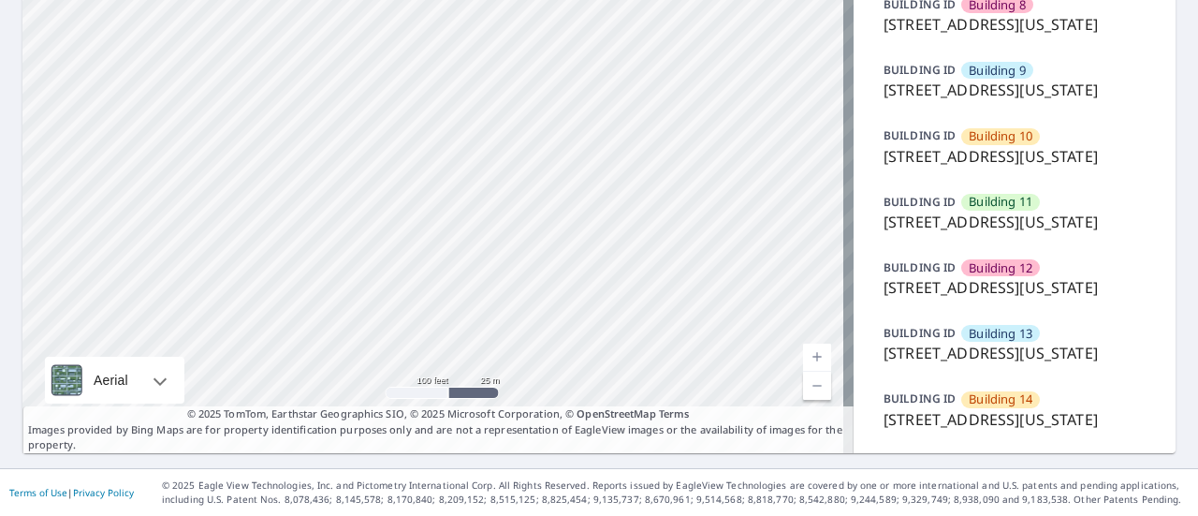
drag, startPoint x: 567, startPoint y: 61, endPoint x: 528, endPoint y: 480, distance: 421.1
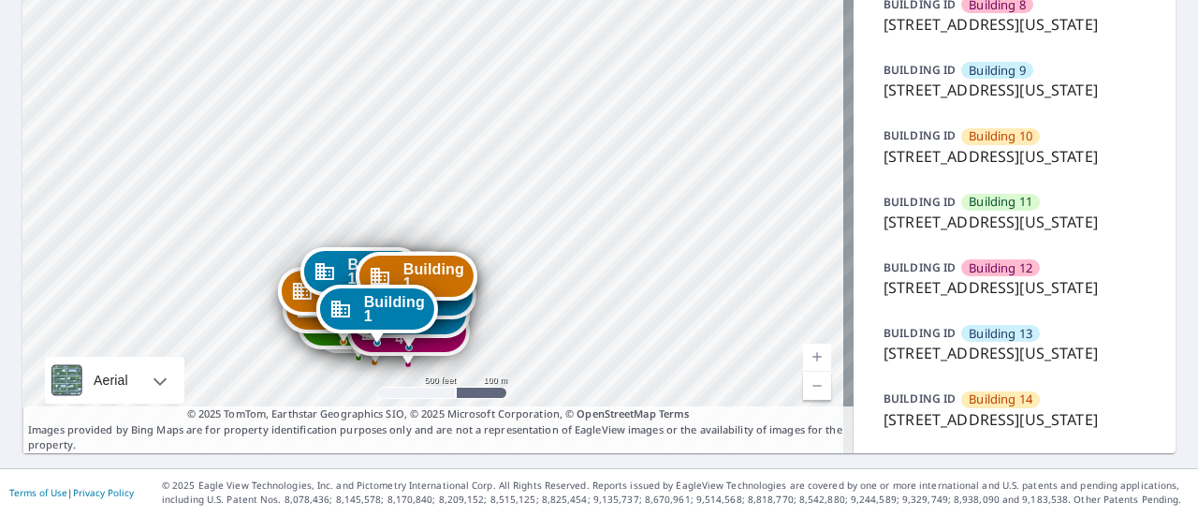
drag, startPoint x: 524, startPoint y: 52, endPoint x: 519, endPoint y: 330, distance: 278.0
drag, startPoint x: 358, startPoint y: 261, endPoint x: 386, endPoint y: 319, distance: 64.1
click at [386, 319] on div "Building 4 [STREET_ADDRESS][US_STATE]" at bounding box center [408, 336] width 122 height 58
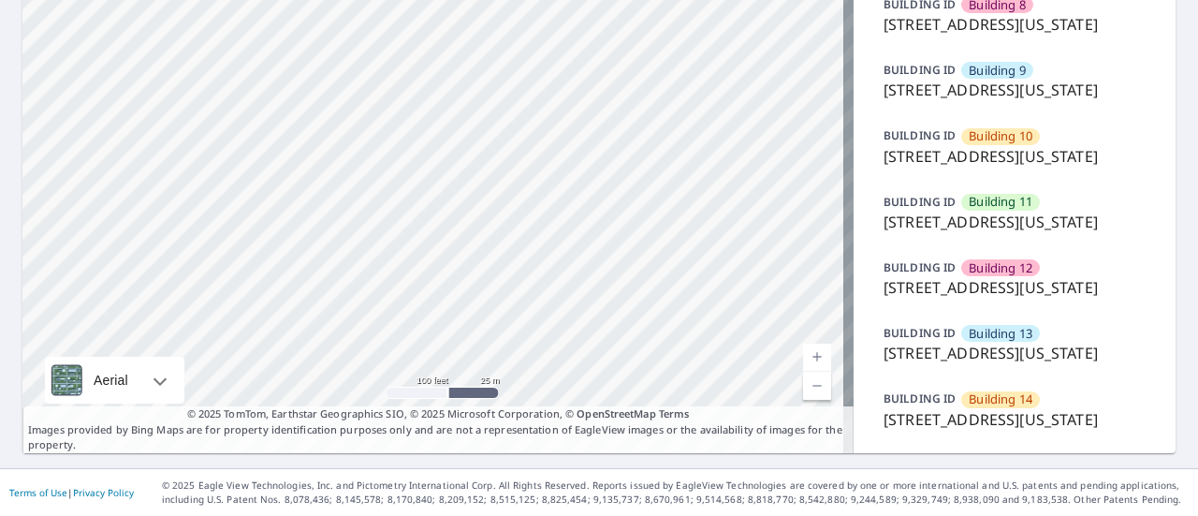
click at [982, 168] on p "[STREET_ADDRESS][US_STATE]" at bounding box center [1014, 156] width 262 height 22
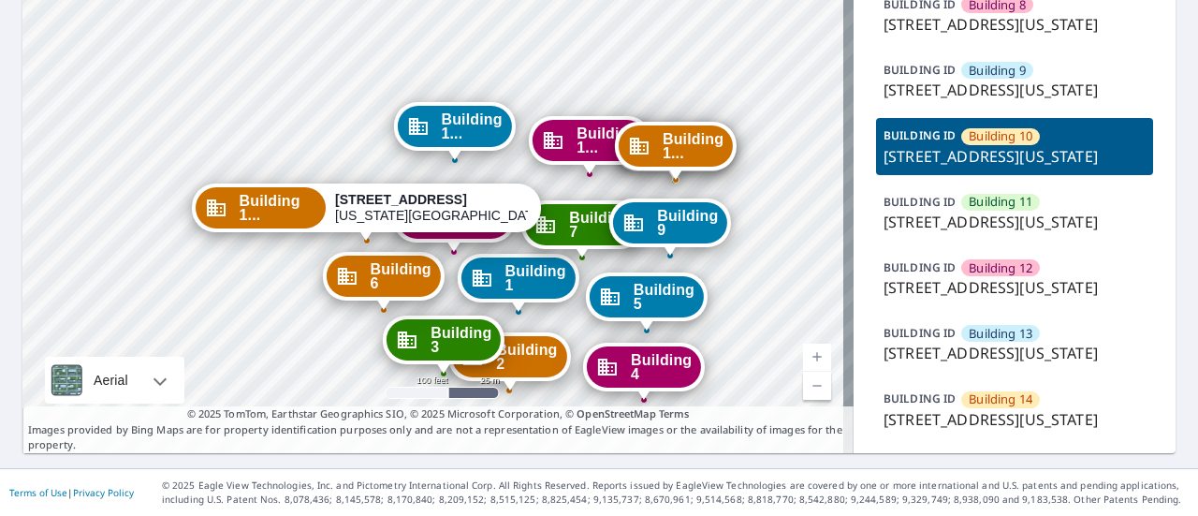
drag, startPoint x: 627, startPoint y: 153, endPoint x: 558, endPoint y: 325, distance: 185.6
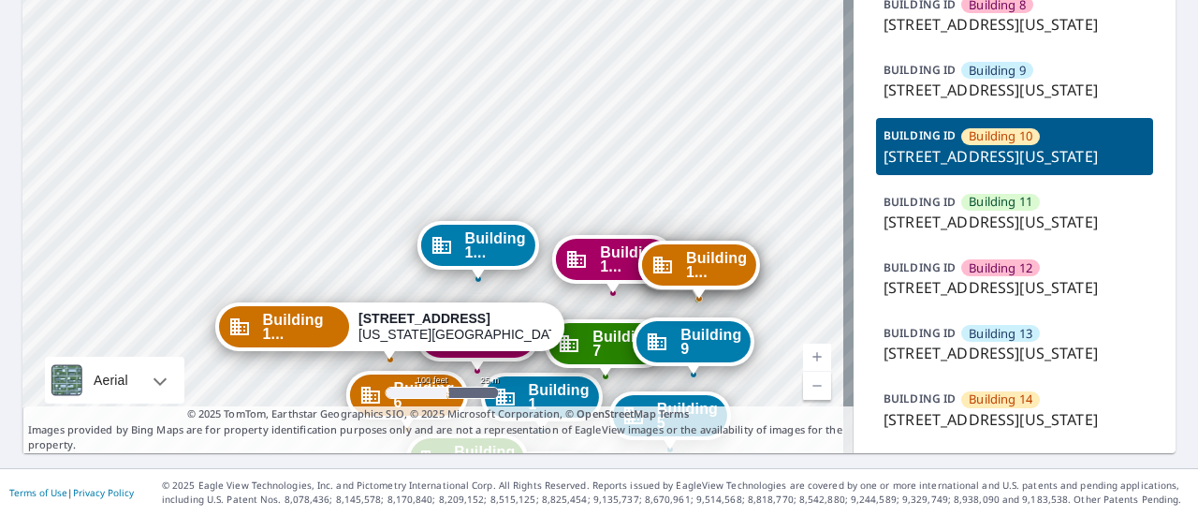
drag, startPoint x: 562, startPoint y: 201, endPoint x: 590, endPoint y: 304, distance: 106.5
click at [590, 383] on span "Building 1" at bounding box center [559, 397] width 61 height 28
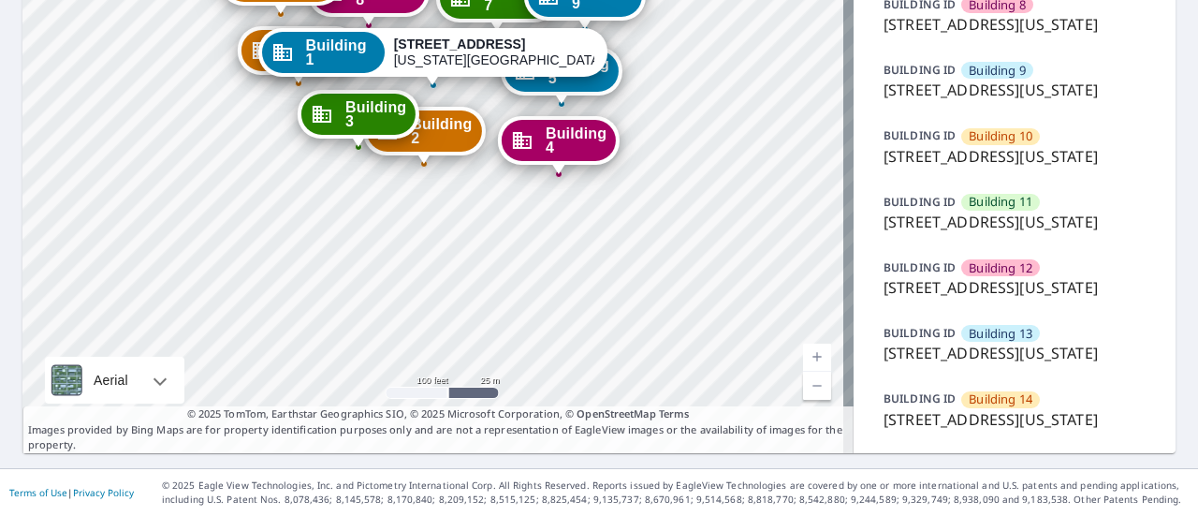
drag, startPoint x: 604, startPoint y: 126, endPoint x: 603, endPoint y: 309, distance: 182.5
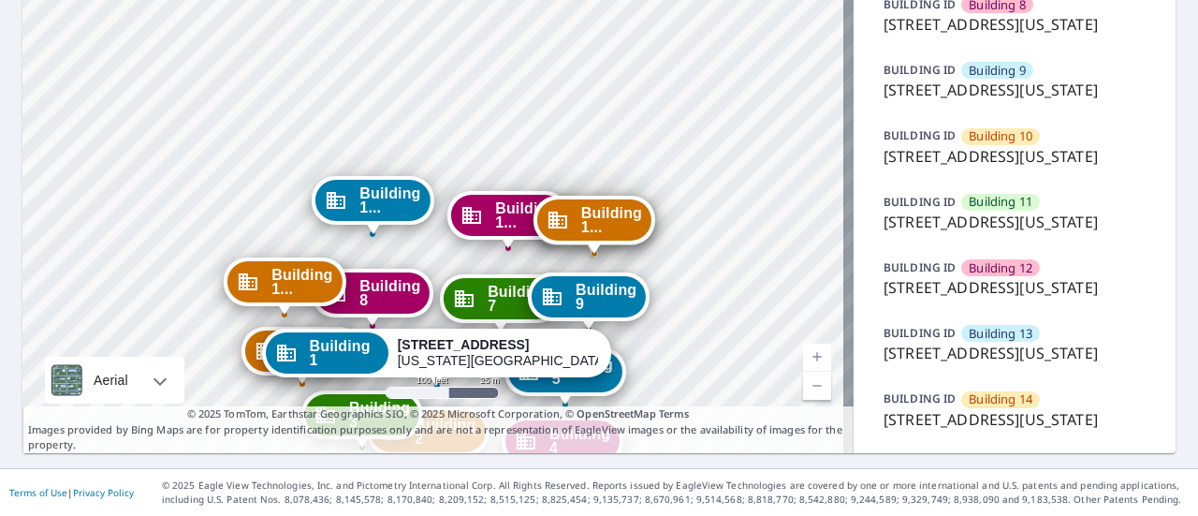
drag, startPoint x: 641, startPoint y: 109, endPoint x: 646, endPoint y: 226, distance: 118.0
click at [646, 272] on div "Building 9 [STREET_ADDRESS][US_STATE]" at bounding box center [589, 301] width 122 height 58
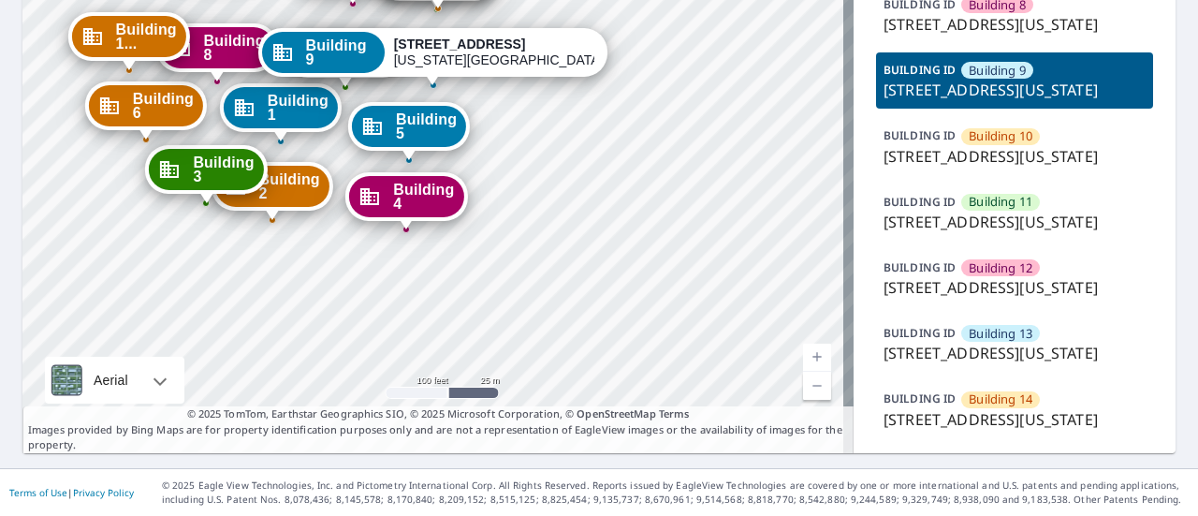
drag, startPoint x: 511, startPoint y: 131, endPoint x: 690, endPoint y: 313, distance: 255.4
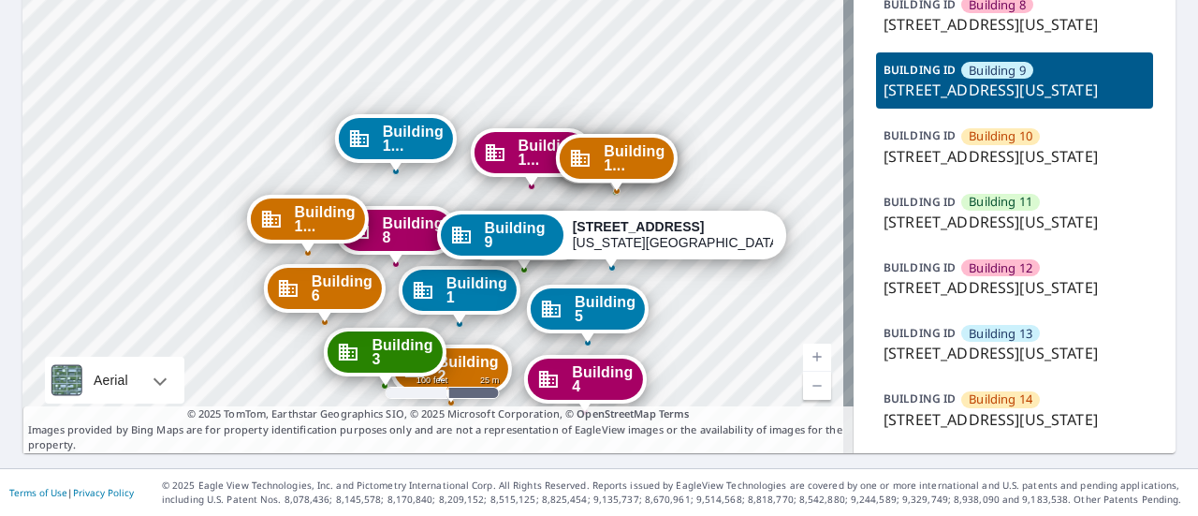
drag, startPoint x: 627, startPoint y: 165, endPoint x: 683, endPoint y: 226, distance: 83.5
click at [683, 226] on div "Building 9 [STREET_ADDRESS][US_STATE]" at bounding box center [612, 240] width 350 height 58
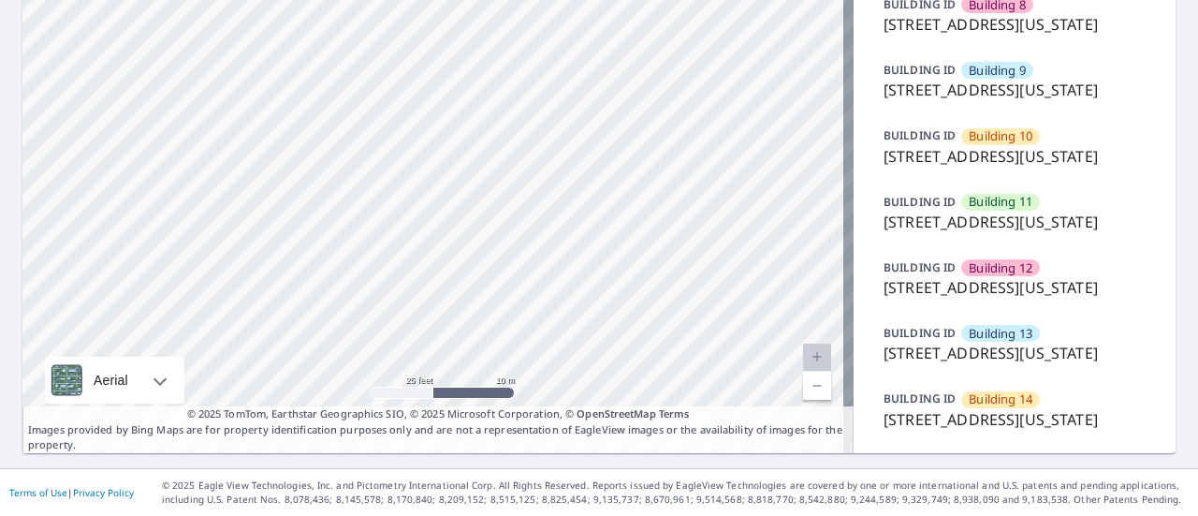
drag, startPoint x: 545, startPoint y: 61, endPoint x: 655, endPoint y: 211, distance: 186.8
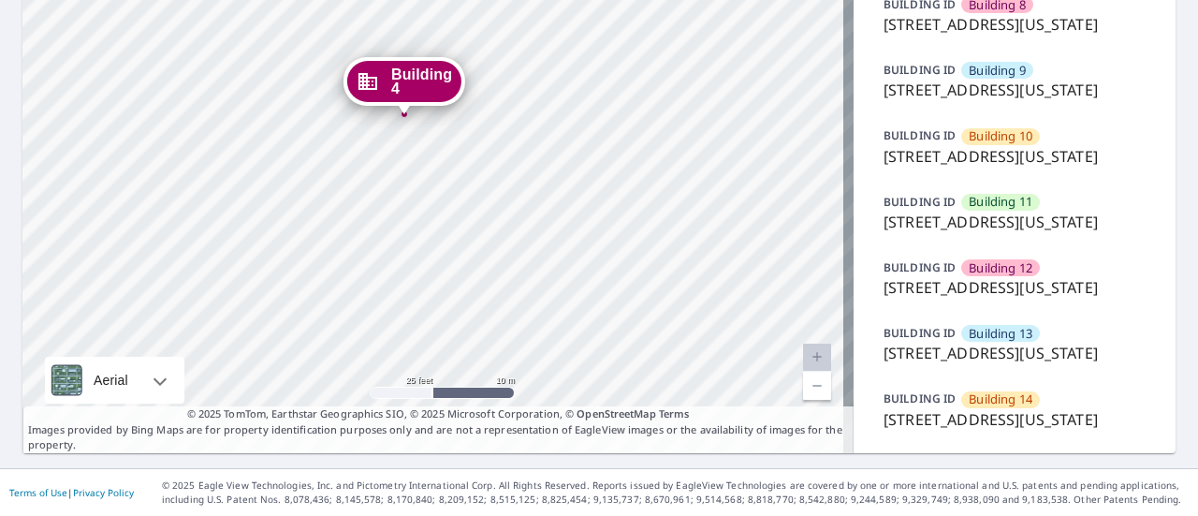
drag, startPoint x: 500, startPoint y: 95, endPoint x: 609, endPoint y: 325, distance: 254.9
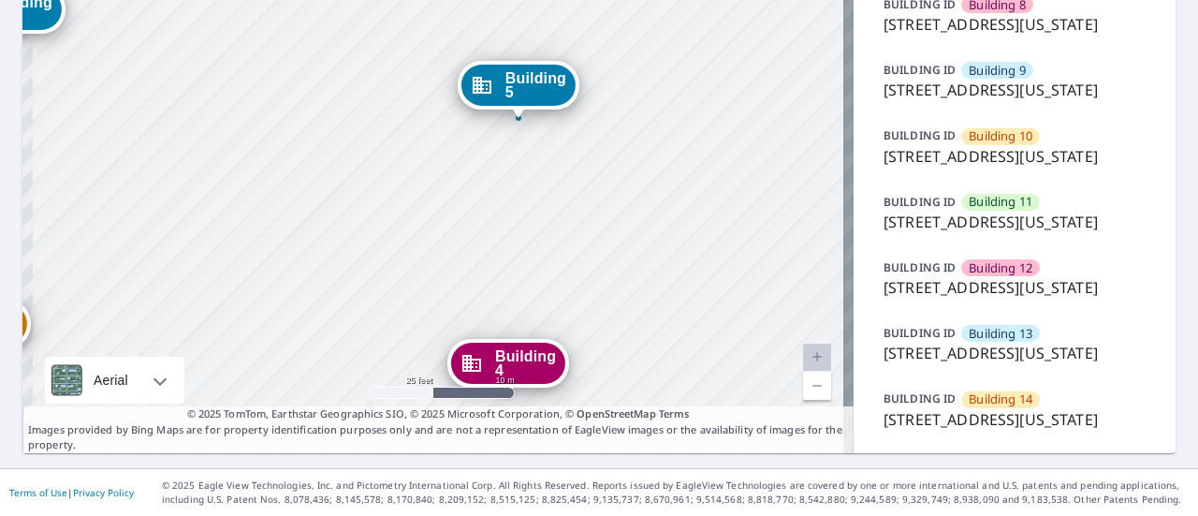
drag, startPoint x: 461, startPoint y: 89, endPoint x: 565, endPoint y: 371, distance: 300.2
drag, startPoint x: 626, startPoint y: 131, endPoint x: 622, endPoint y: 413, distance: 281.7
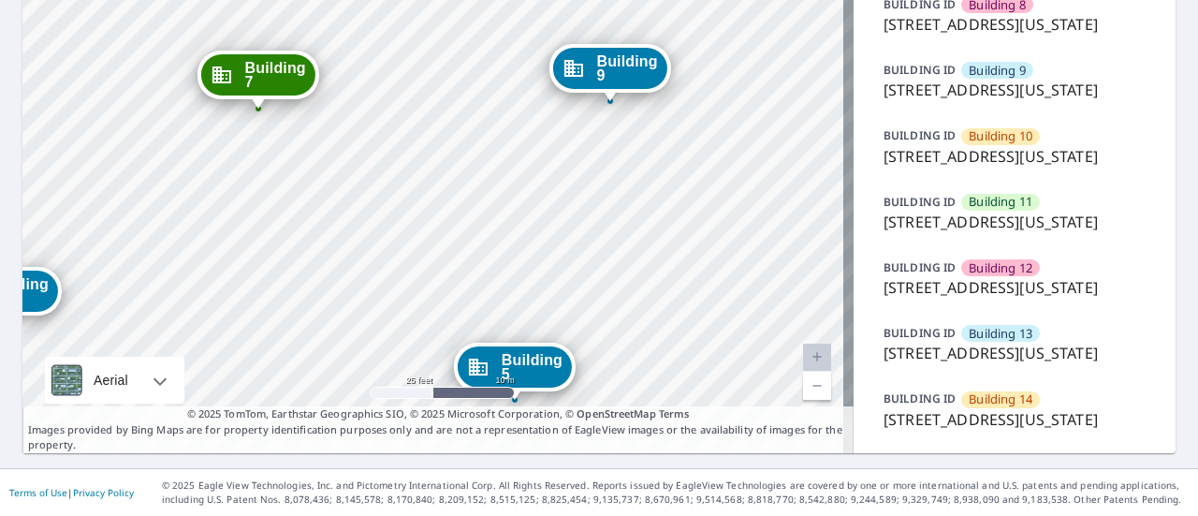
drag, startPoint x: 537, startPoint y: 120, endPoint x: 550, endPoint y: 420, distance: 300.7
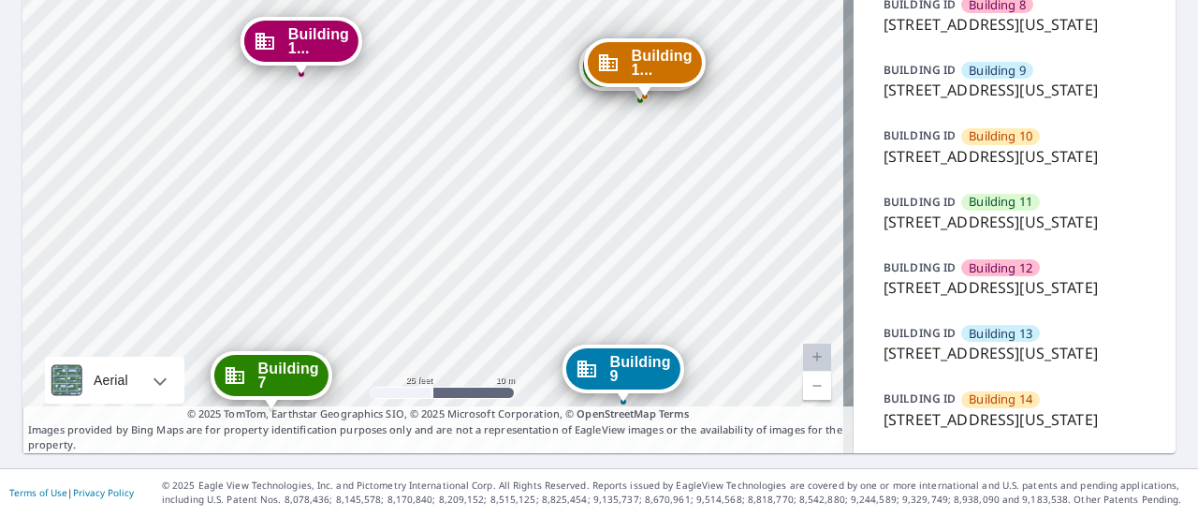
drag, startPoint x: 475, startPoint y: 215, endPoint x: 420, endPoint y: 491, distance: 281.5
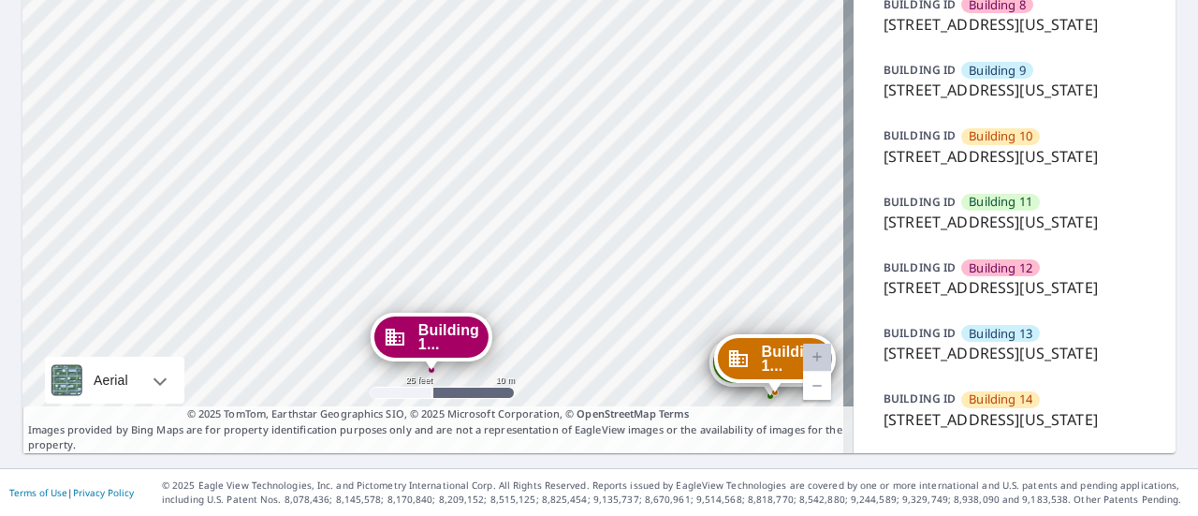
drag, startPoint x: 430, startPoint y: 298, endPoint x: 616, endPoint y: 317, distance: 186.3
click at [949, 430] on p "[STREET_ADDRESS][US_STATE]" at bounding box center [1014, 419] width 262 height 22
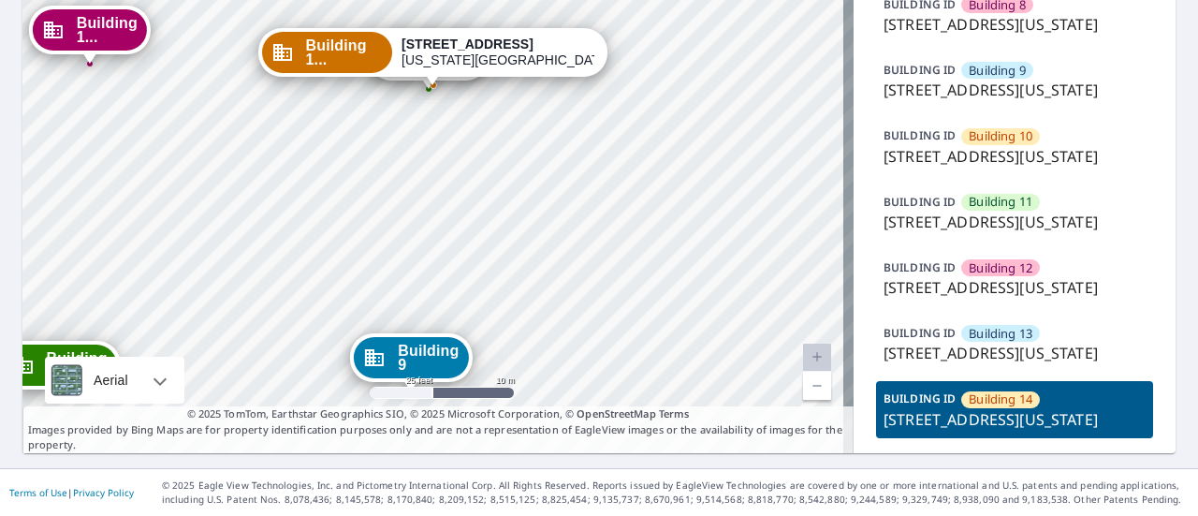
drag, startPoint x: 539, startPoint y: 146, endPoint x: 612, endPoint y: 323, distance: 191.3
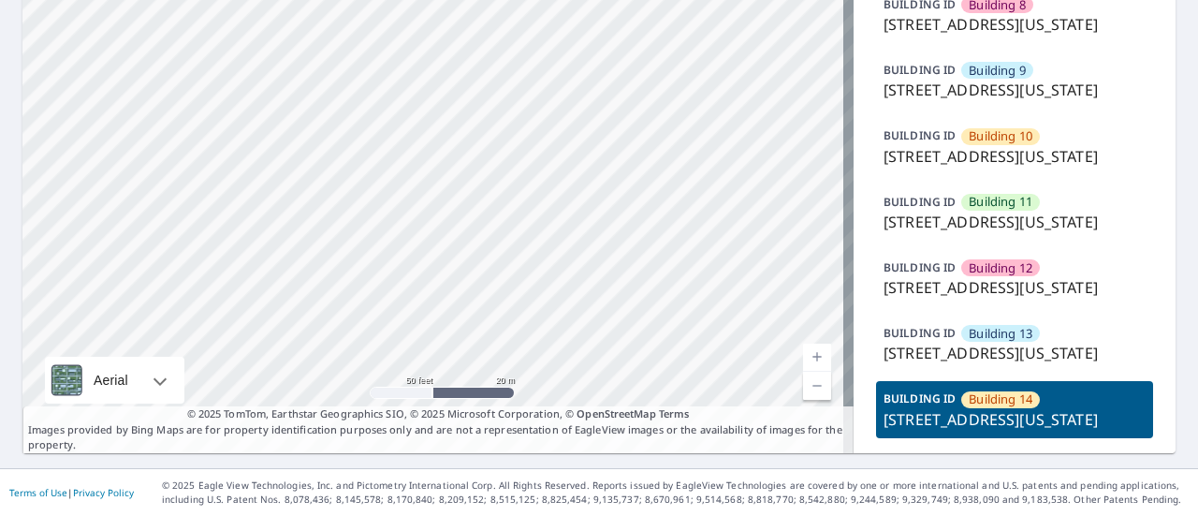
drag, startPoint x: 567, startPoint y: 303, endPoint x: 581, endPoint y: 246, distance: 58.8
drag, startPoint x: 616, startPoint y: 302, endPoint x: 594, endPoint y: 283, distance: 29.1
click at [594, 497] on div "Building 1... [STREET_ADDRESS][US_STATE]" at bounding box center [532, 526] width 350 height 58
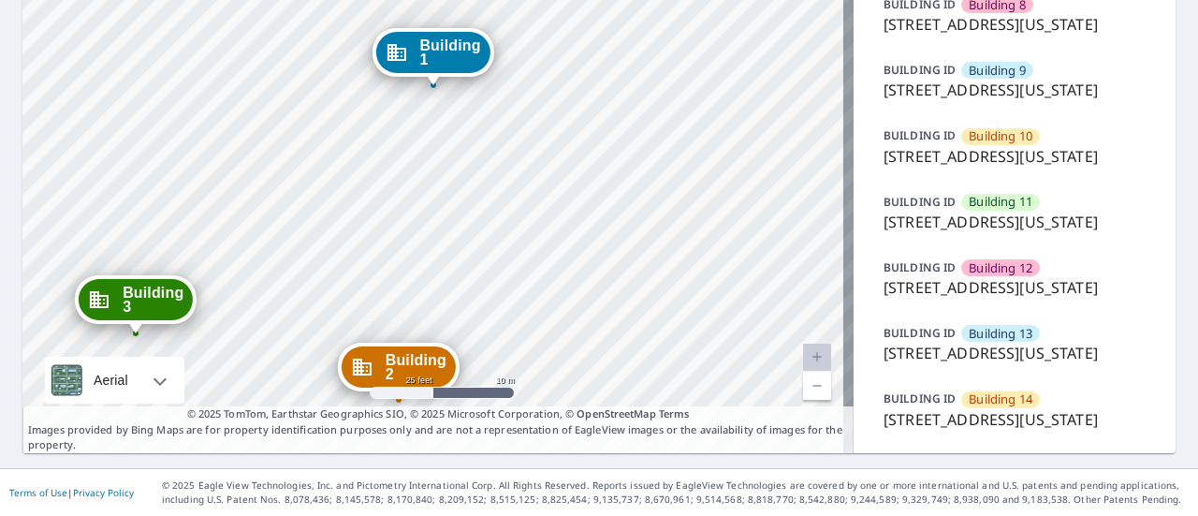
click at [998, 430] on p "[STREET_ADDRESS][US_STATE]" at bounding box center [1014, 419] width 262 height 22
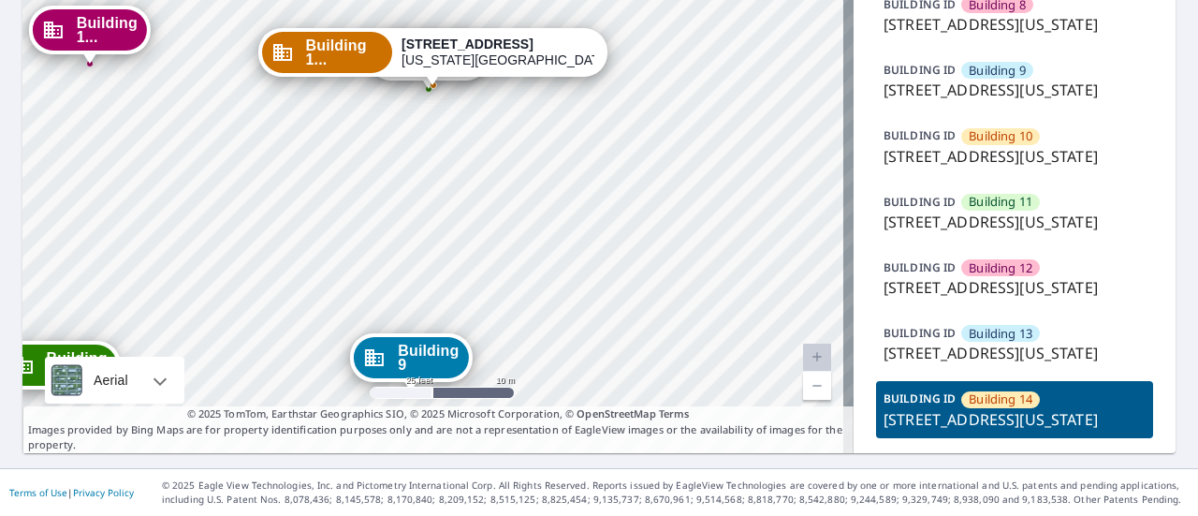
click at [1011, 193] on span "Building 11" at bounding box center [1001, 202] width 64 height 18
